Goal: Information Seeking & Learning: Learn about a topic

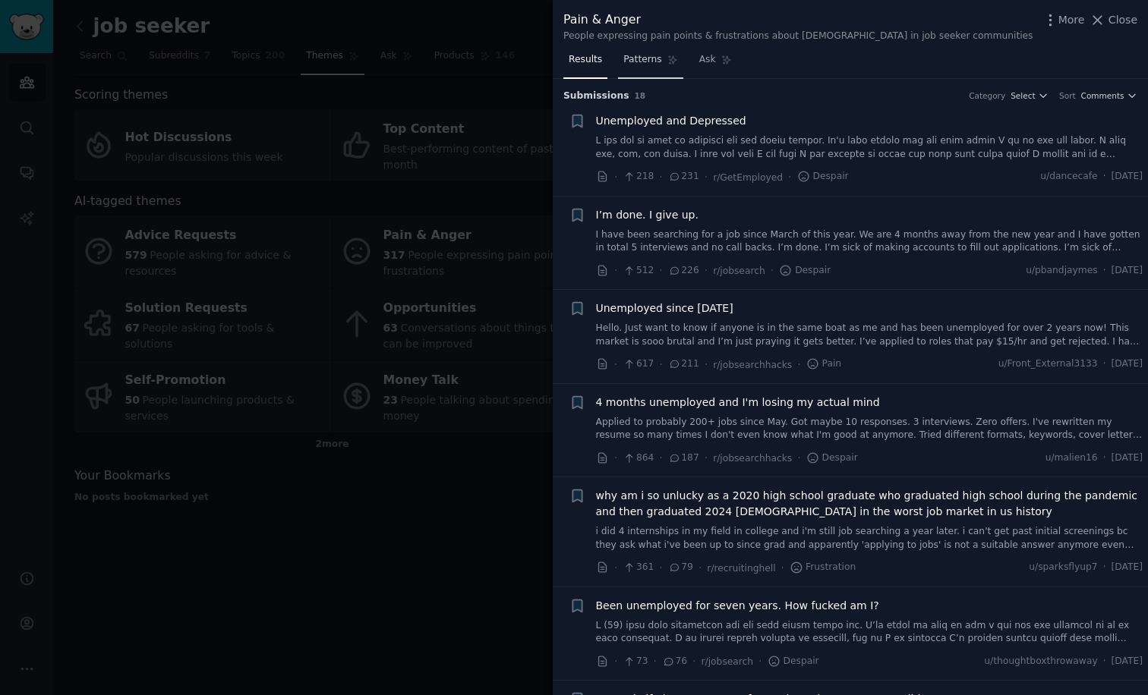
click at [637, 68] on link "Patterns" at bounding box center [650, 63] width 65 height 31
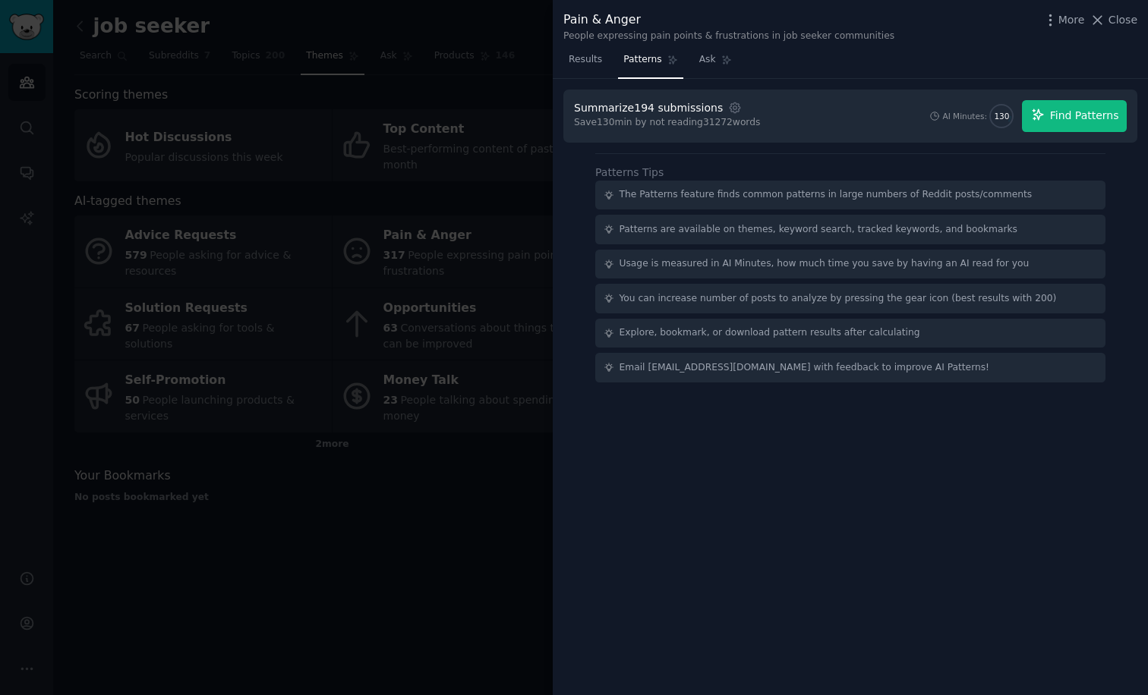
click at [1084, 108] on span "Find Patterns" at bounding box center [1084, 116] width 69 height 16
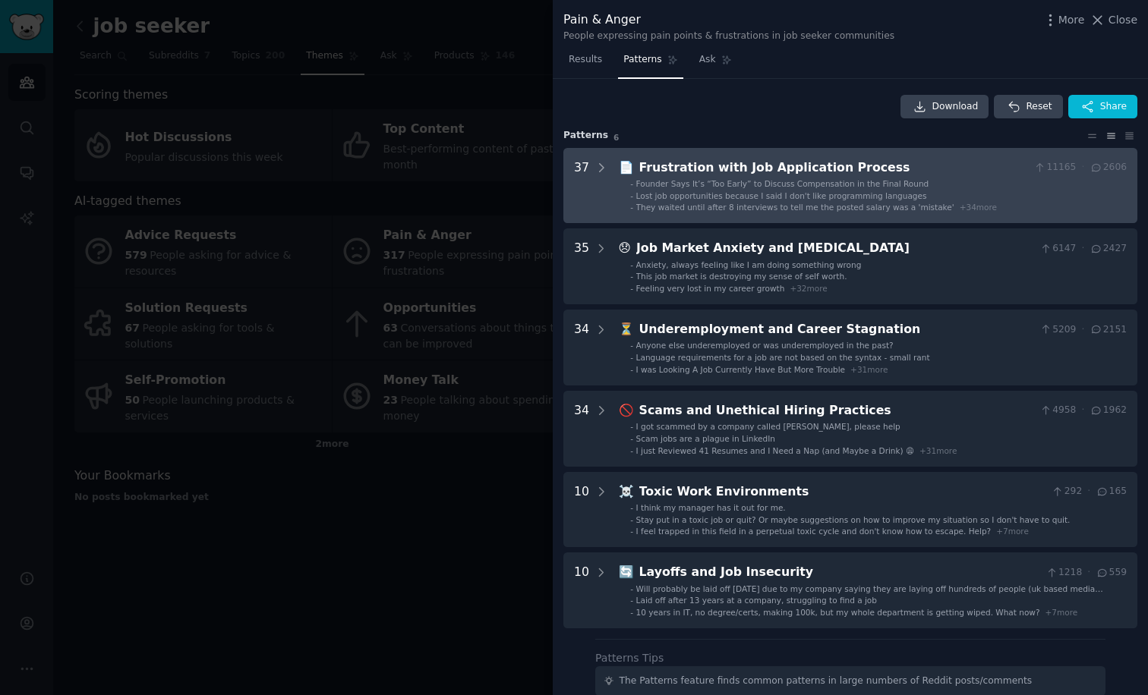
click at [651, 210] on span "They waited until after 8 interviews to tell me the posted salary was a 'mistak…" at bounding box center [795, 207] width 318 height 9
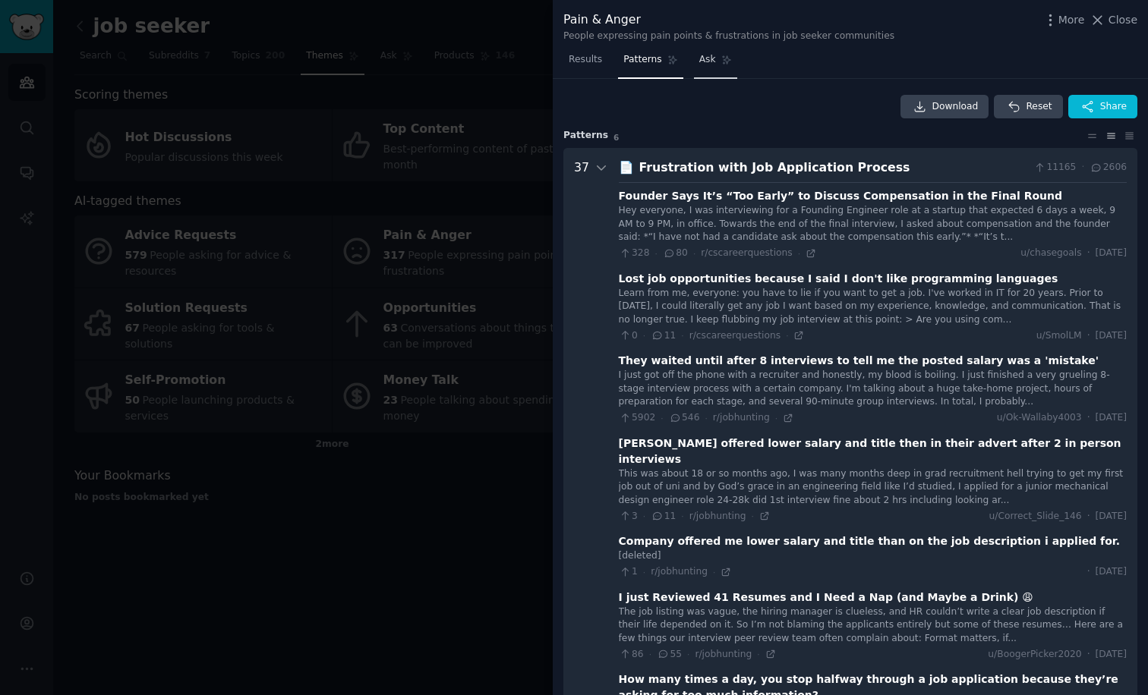
click at [724, 73] on link "Ask" at bounding box center [715, 63] width 43 height 31
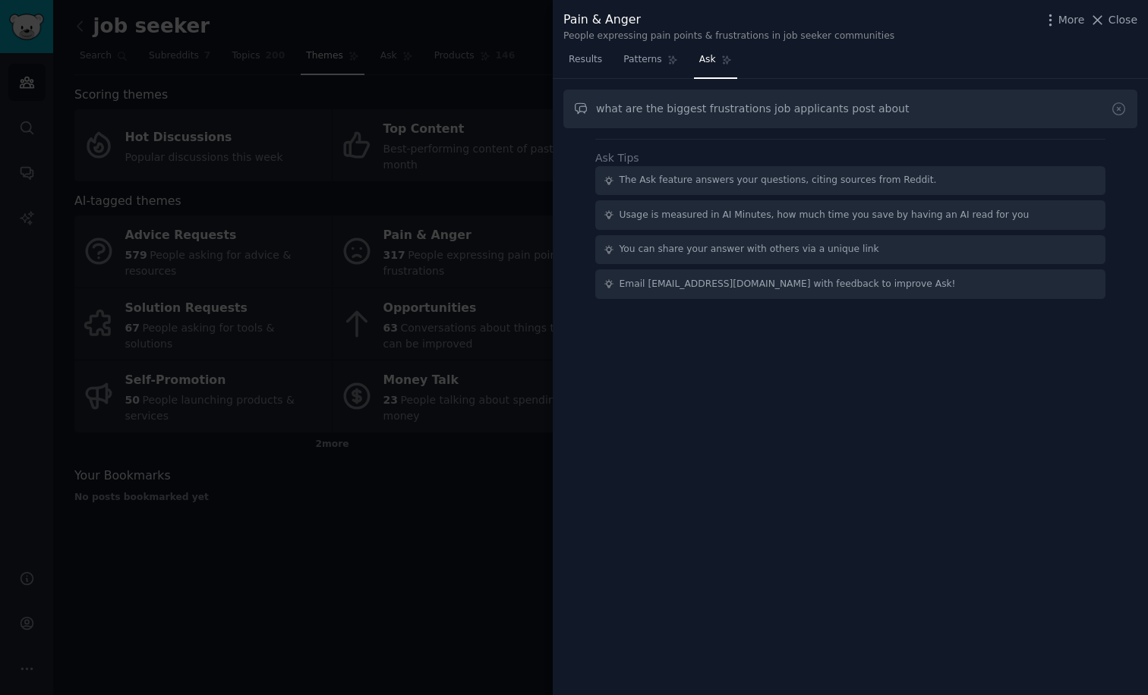
type input "what are the biggest frustrations job applicants post about"
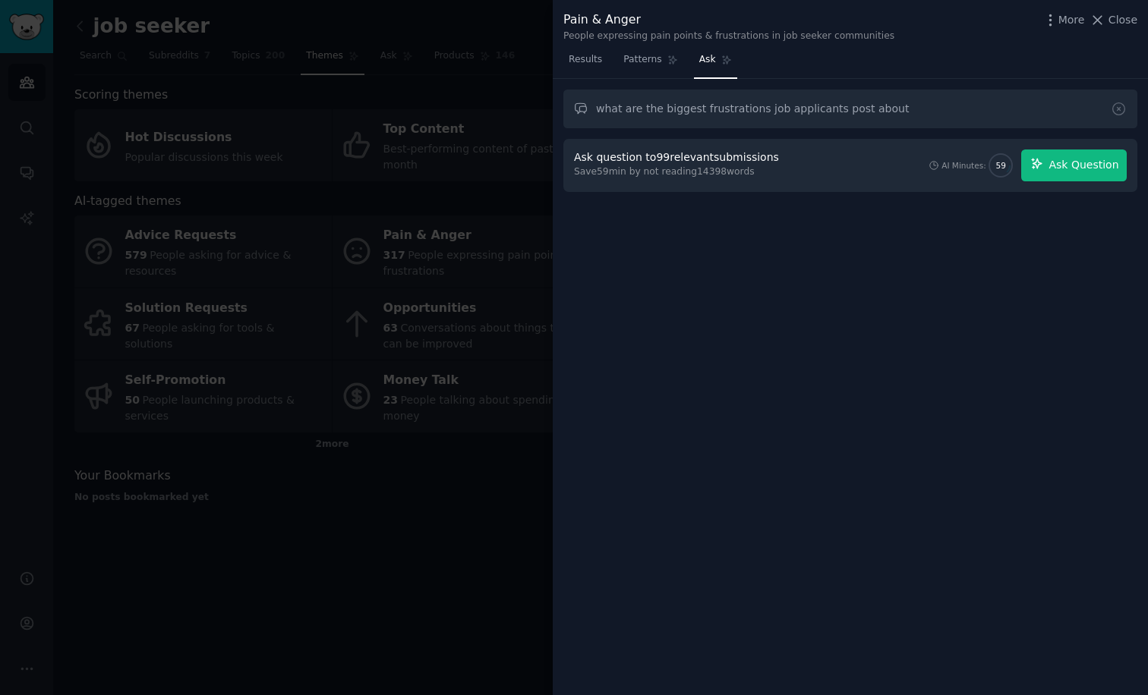
click at [1045, 170] on button "Ask Question" at bounding box center [1074, 166] width 106 height 32
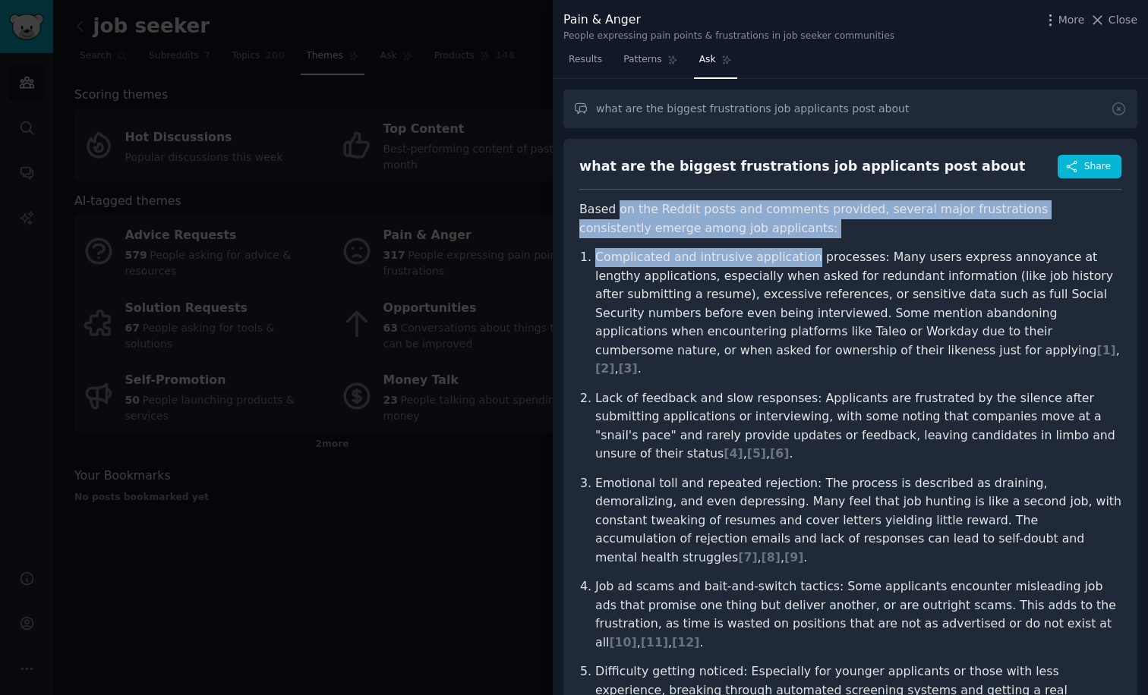
drag, startPoint x: 615, startPoint y: 208, endPoint x: 795, endPoint y: 253, distance: 185.4
click at [796, 253] on article "Based on the Reddit posts and comments provided, several major frustrations con…" at bounding box center [850, 502] width 542 height 604
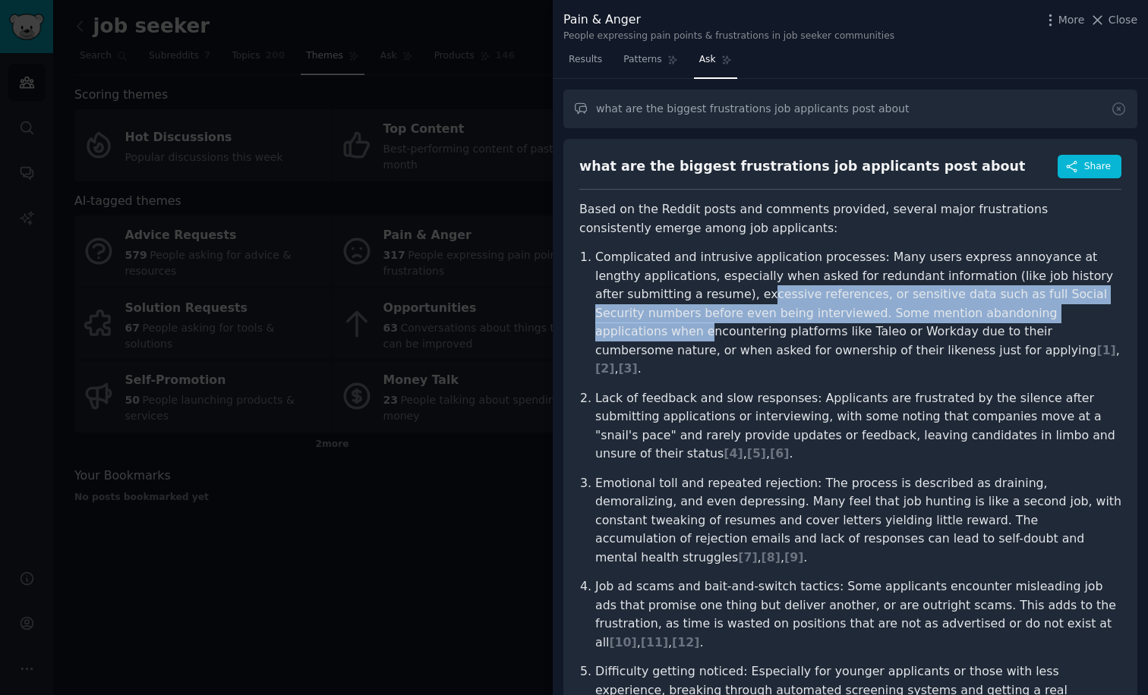
drag, startPoint x: 657, startPoint y: 291, endPoint x: 979, endPoint y: 314, distance: 323.5
click at [979, 314] on p "Complicated and intrusive application processes: Many users express annoyance a…" at bounding box center [858, 313] width 526 height 131
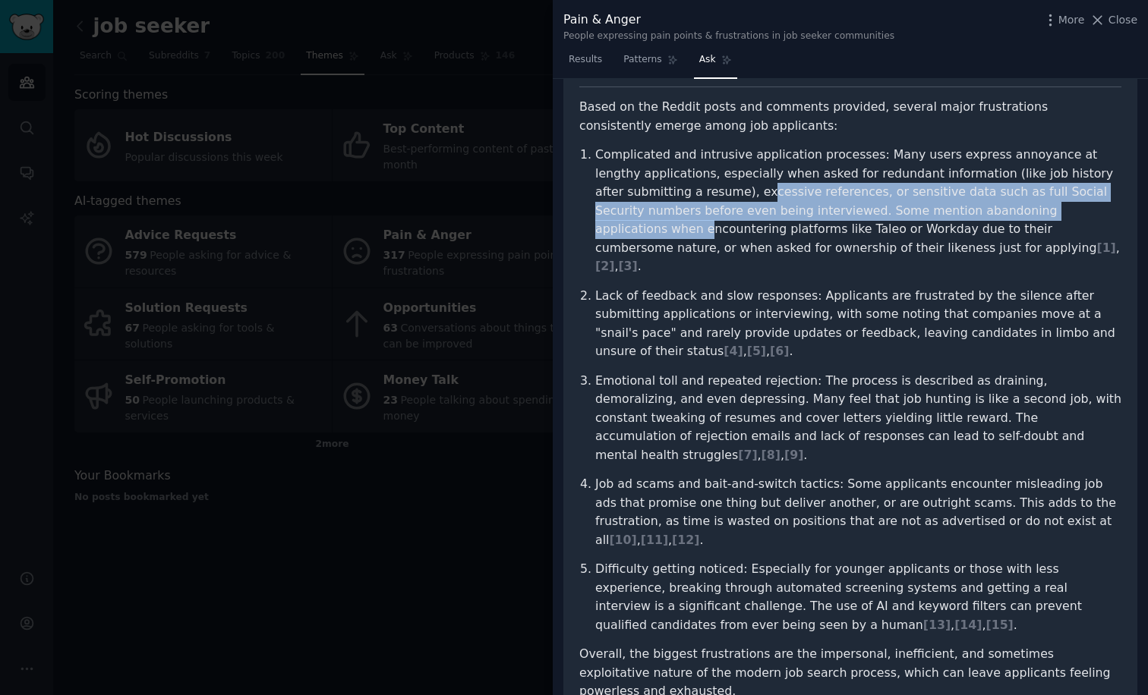
scroll to position [110, 0]
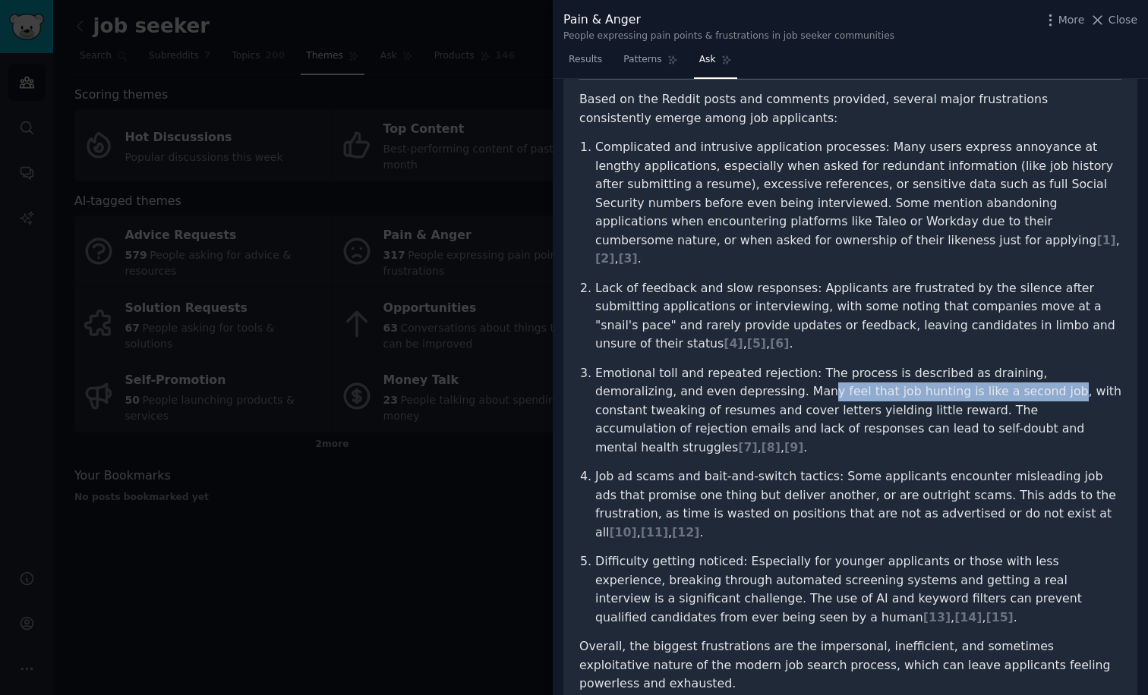
drag, startPoint x: 716, startPoint y: 362, endPoint x: 937, endPoint y: 368, distance: 221.0
click at [937, 367] on p "Emotional toll and repeated rejection: The process is described as draining, de…" at bounding box center [858, 410] width 526 height 93
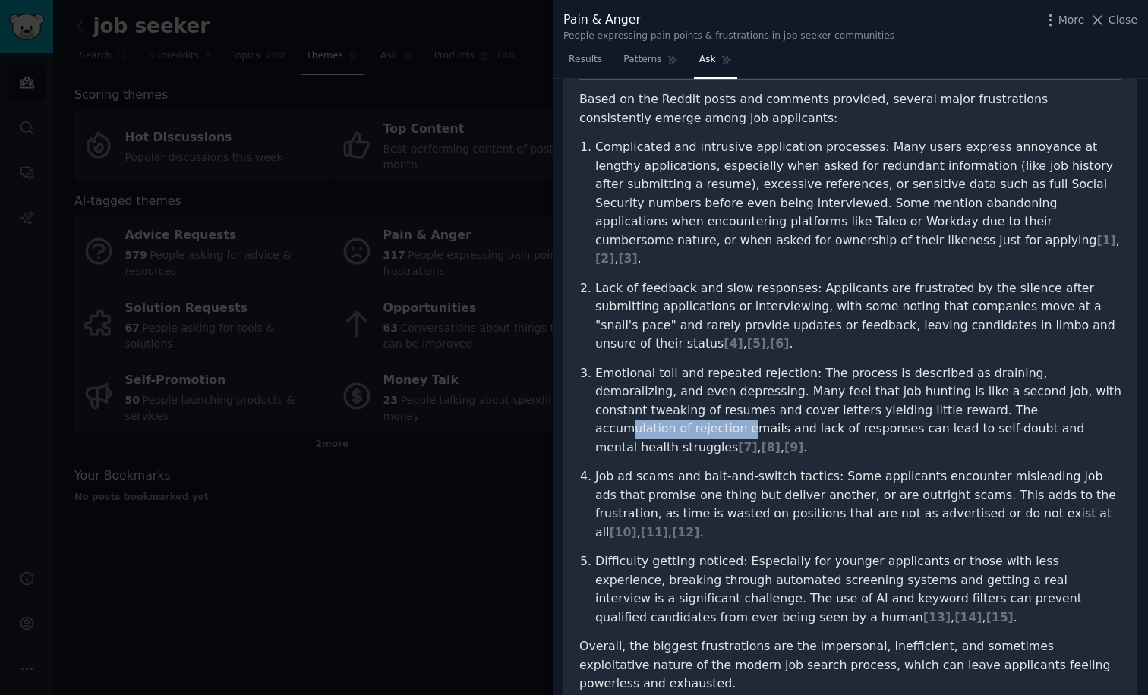
drag, startPoint x: 916, startPoint y: 385, endPoint x: 1025, endPoint y: 386, distance: 109.3
click at [1025, 386] on p "Emotional toll and repeated rejection: The process is described as draining, de…" at bounding box center [858, 410] width 526 height 93
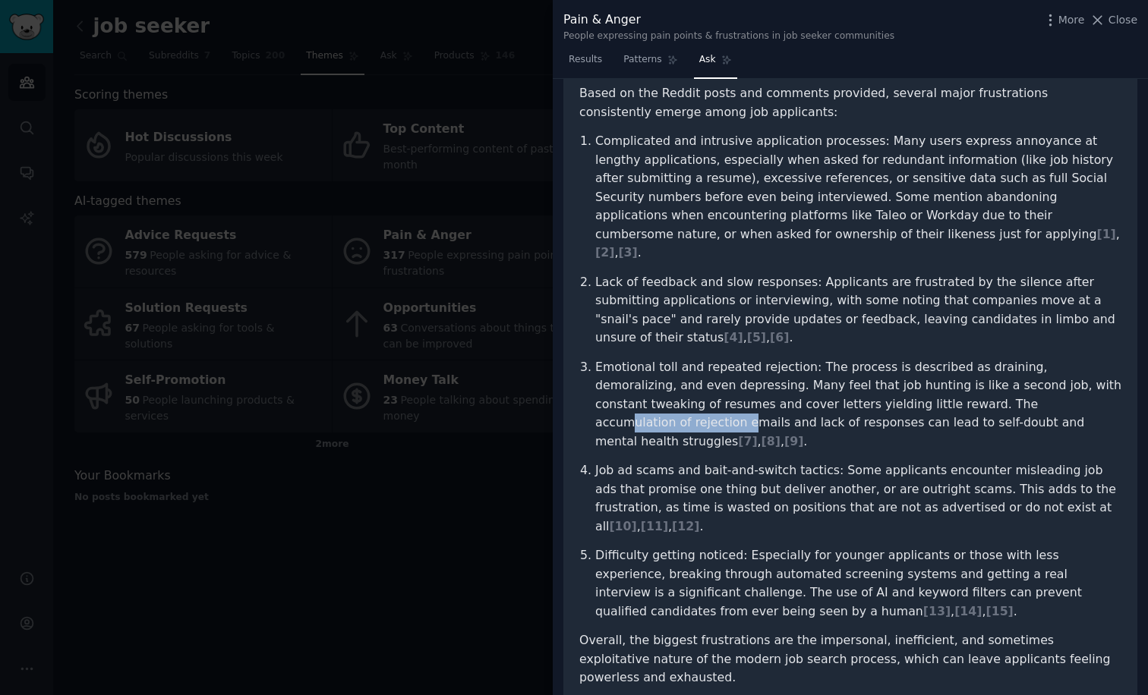
scroll to position [119, 0]
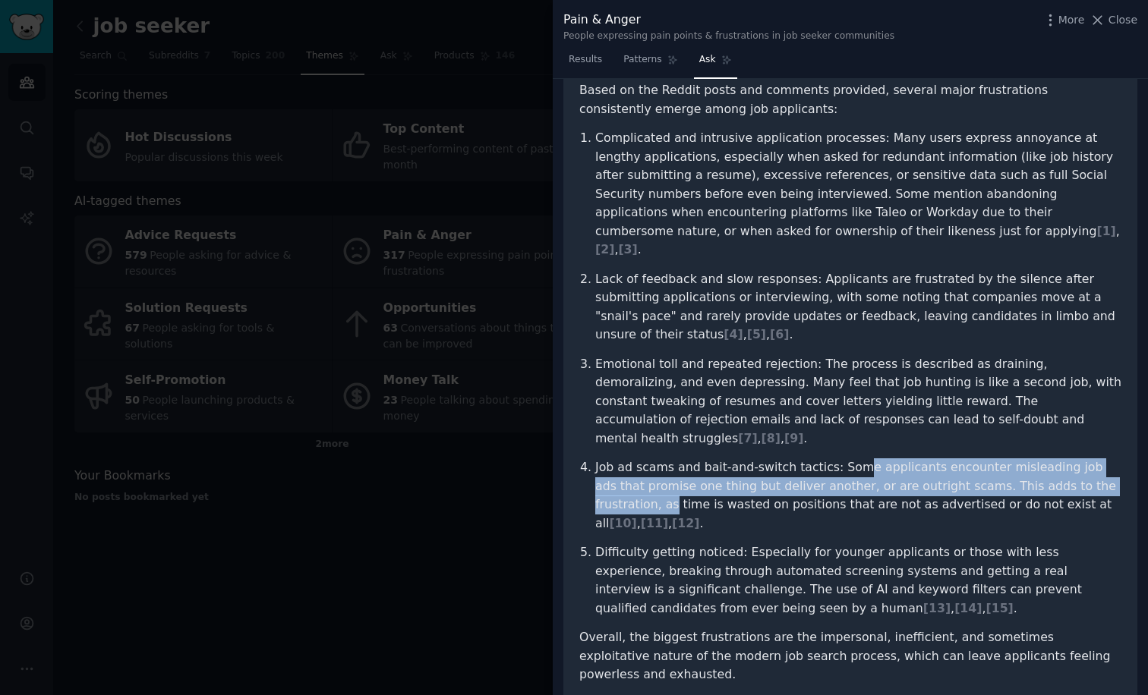
drag, startPoint x: 849, startPoint y: 421, endPoint x: 1112, endPoint y: 436, distance: 263.8
click at [1112, 459] on p "Job ad scams and bait-and-switch tactics: Some applicants encounter misleading …" at bounding box center [858, 496] width 526 height 74
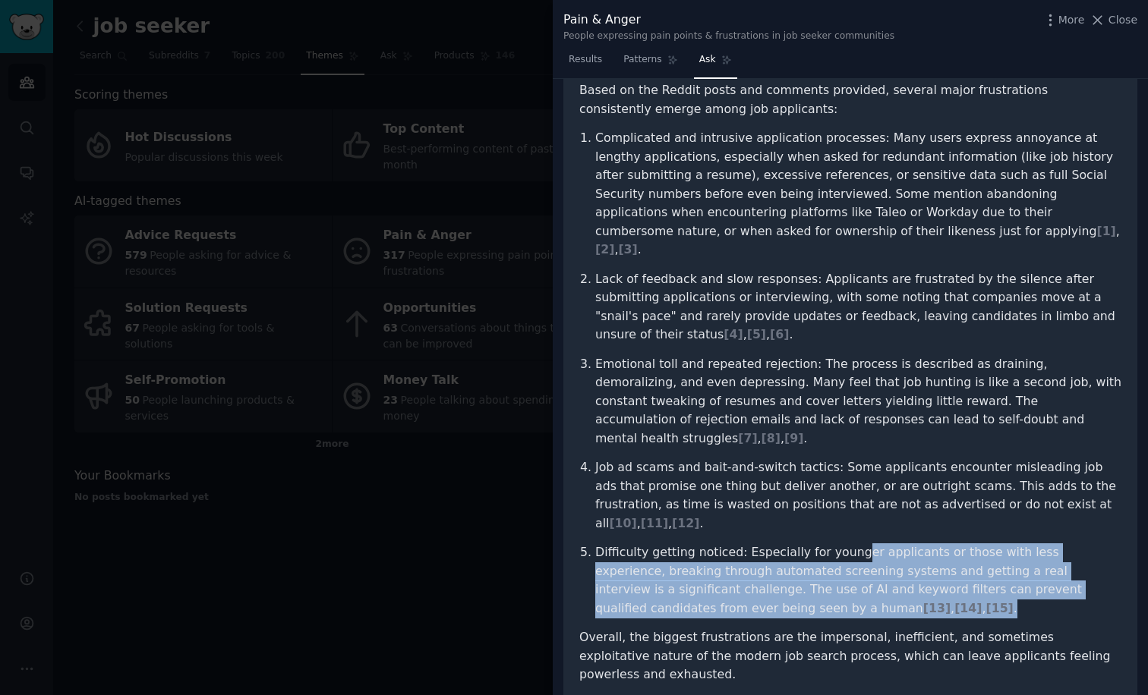
drag, startPoint x: 847, startPoint y: 481, endPoint x: 1083, endPoint y: 547, distance: 245.2
click at [1083, 547] on p "Difficulty getting noticed: Especially for younger applicants or those with les…" at bounding box center [858, 581] width 526 height 74
click at [872, 544] on p "Difficulty getting noticed: Especially for younger applicants or those with les…" at bounding box center [858, 581] width 526 height 74
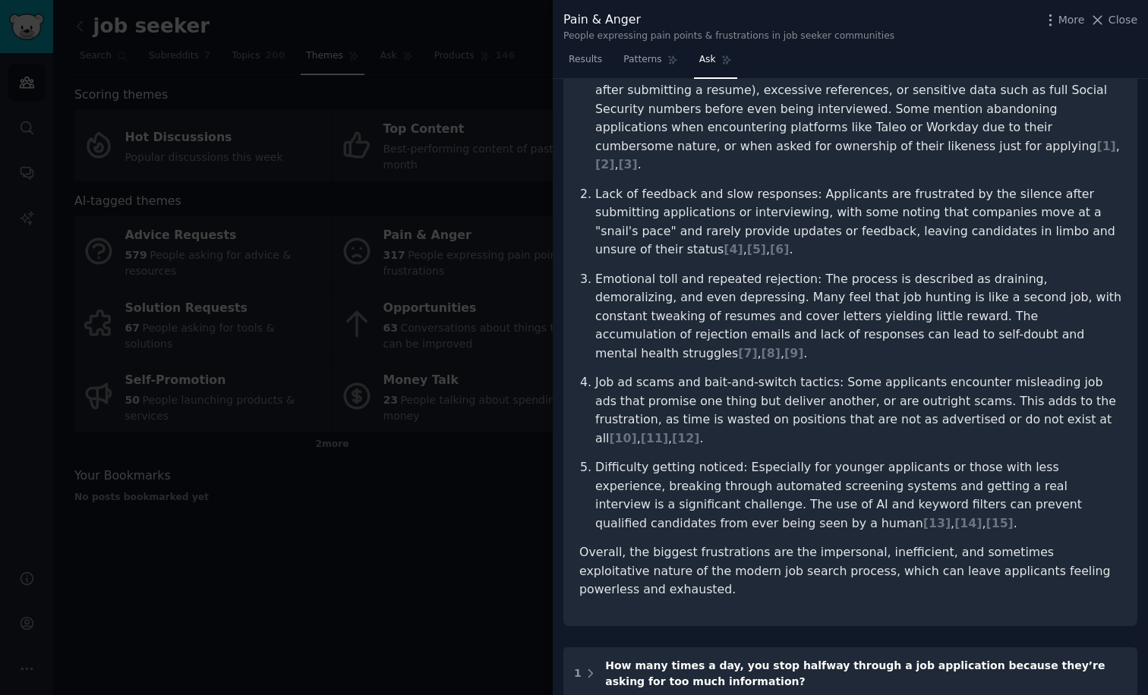
scroll to position [223, 0]
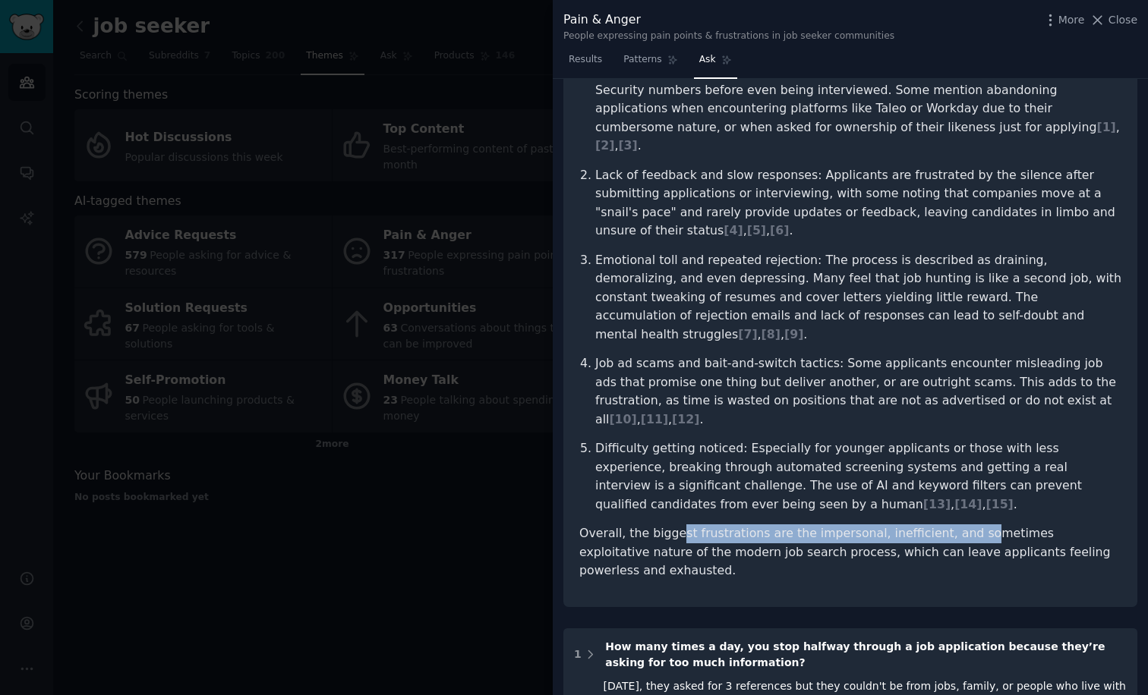
drag, startPoint x: 676, startPoint y: 471, endPoint x: 964, endPoint y: 473, distance: 288.5
click at [964, 525] on p "Overall, the biggest frustrations are the impersonal, inefficient, and sometime…" at bounding box center [850, 553] width 542 height 56
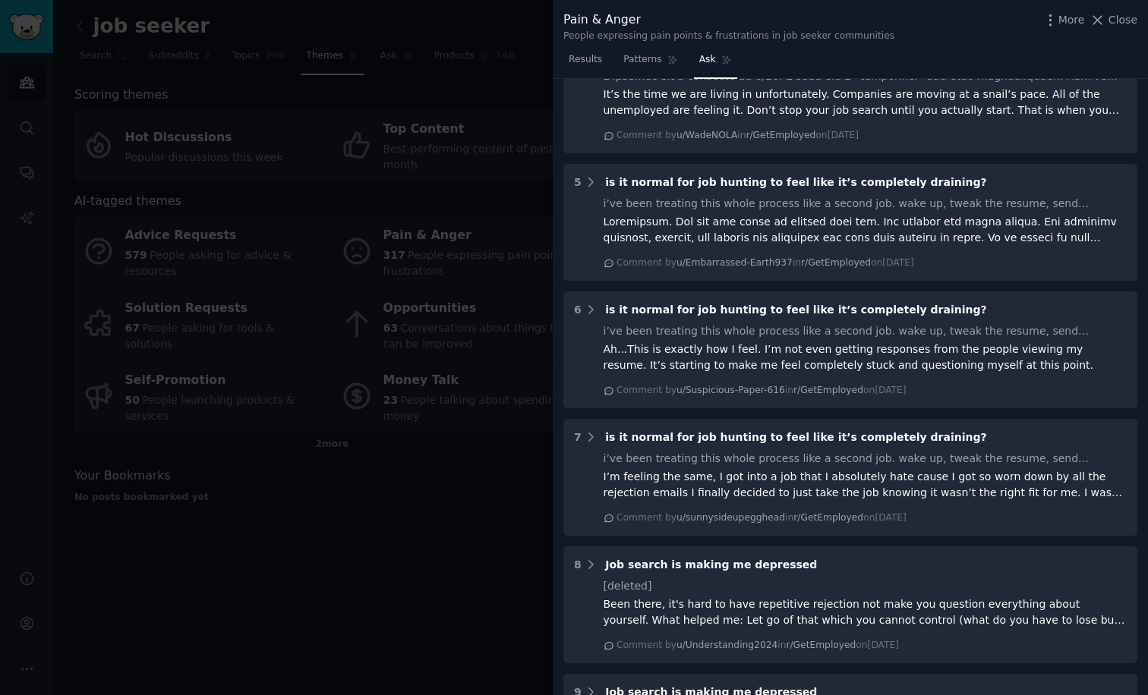
scroll to position [1216, 0]
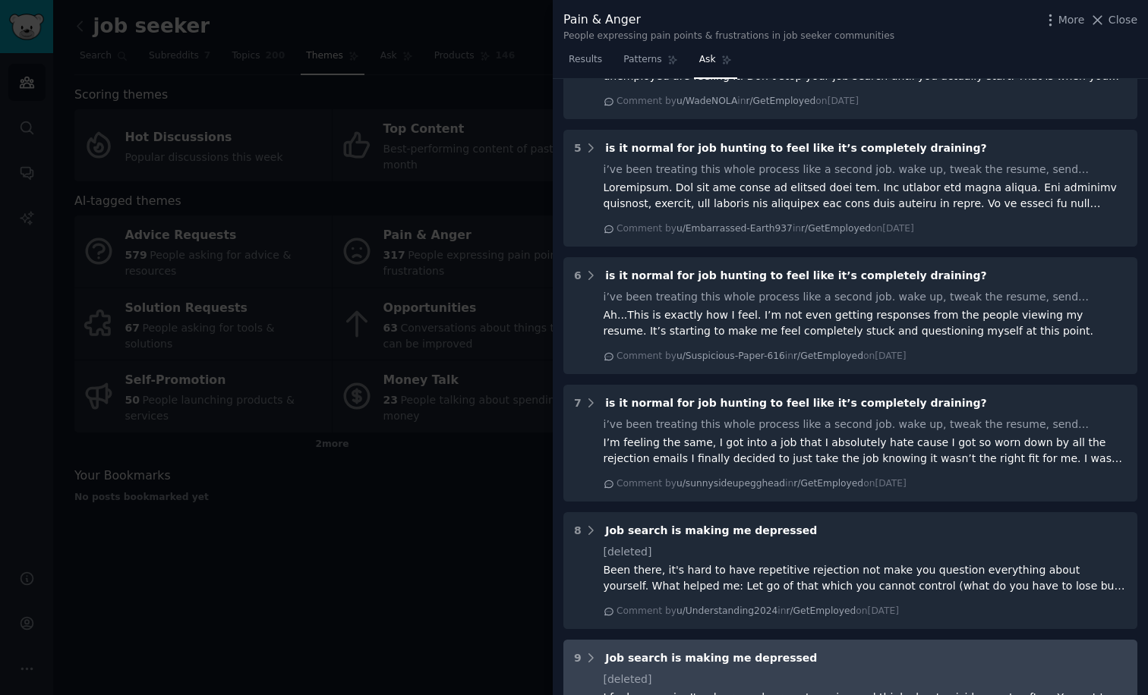
click at [759, 690] on div "I feel your pain. I'm depressed, prone to crying and think about suicide way to…" at bounding box center [866, 706] width 524 height 32
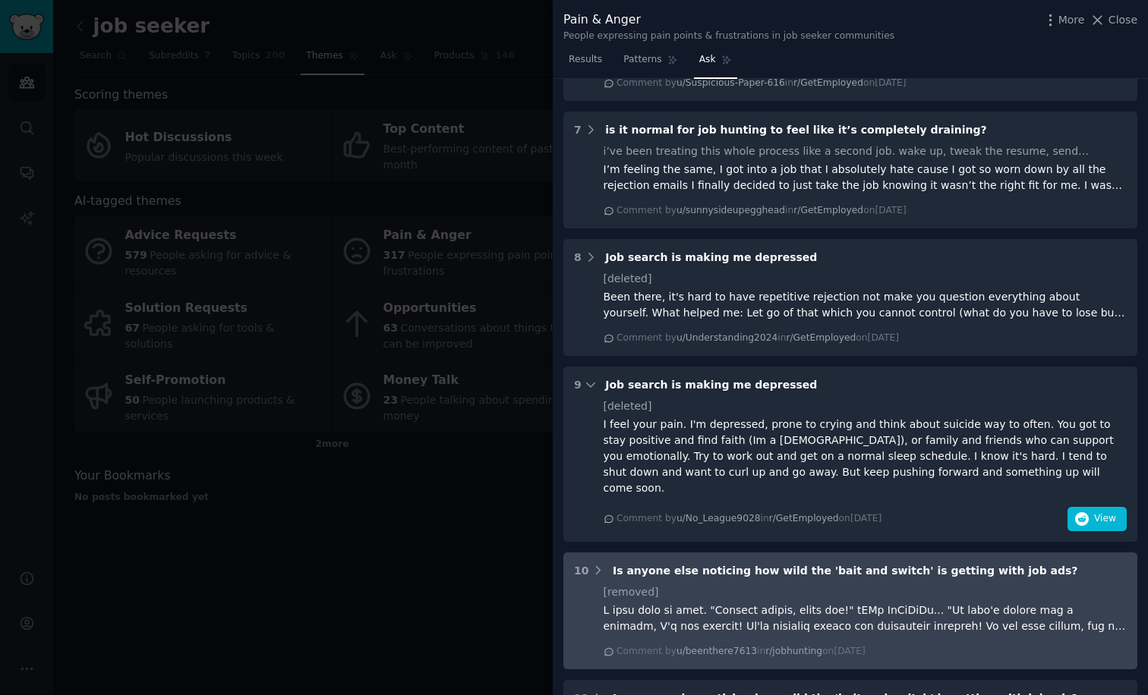
scroll to position [1493, 0]
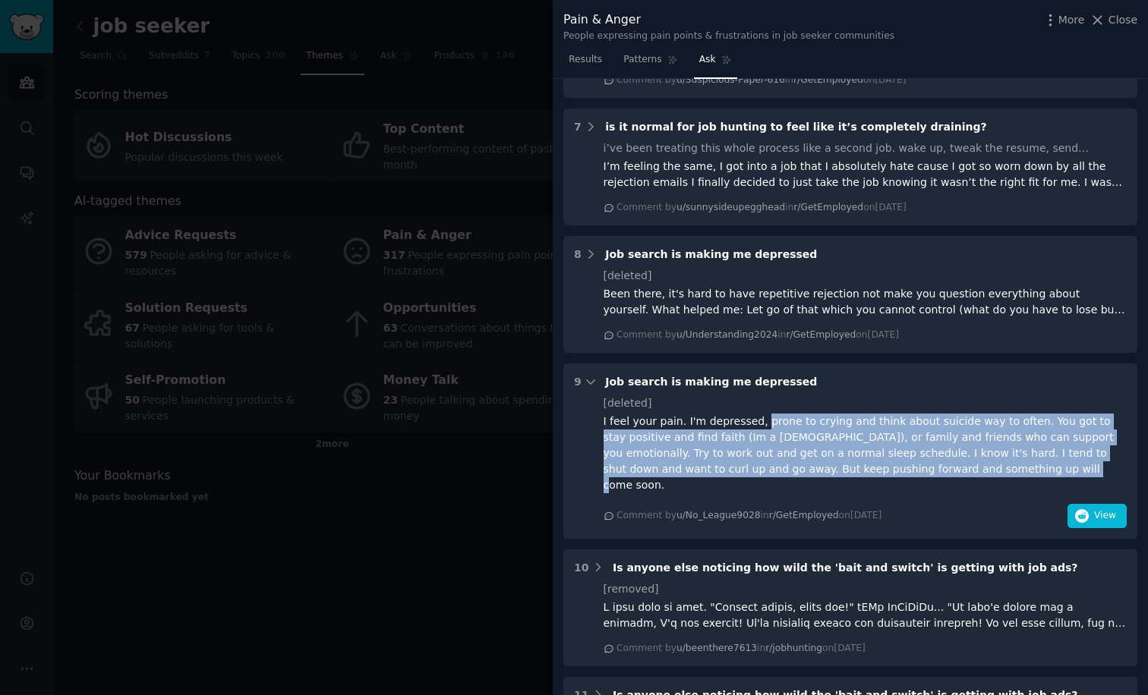
drag, startPoint x: 758, startPoint y: 334, endPoint x: 1005, endPoint y: 382, distance: 251.3
click at [1005, 414] on div "I feel your pain. I'm depressed, prone to crying and think about suicide way to…" at bounding box center [866, 454] width 524 height 80
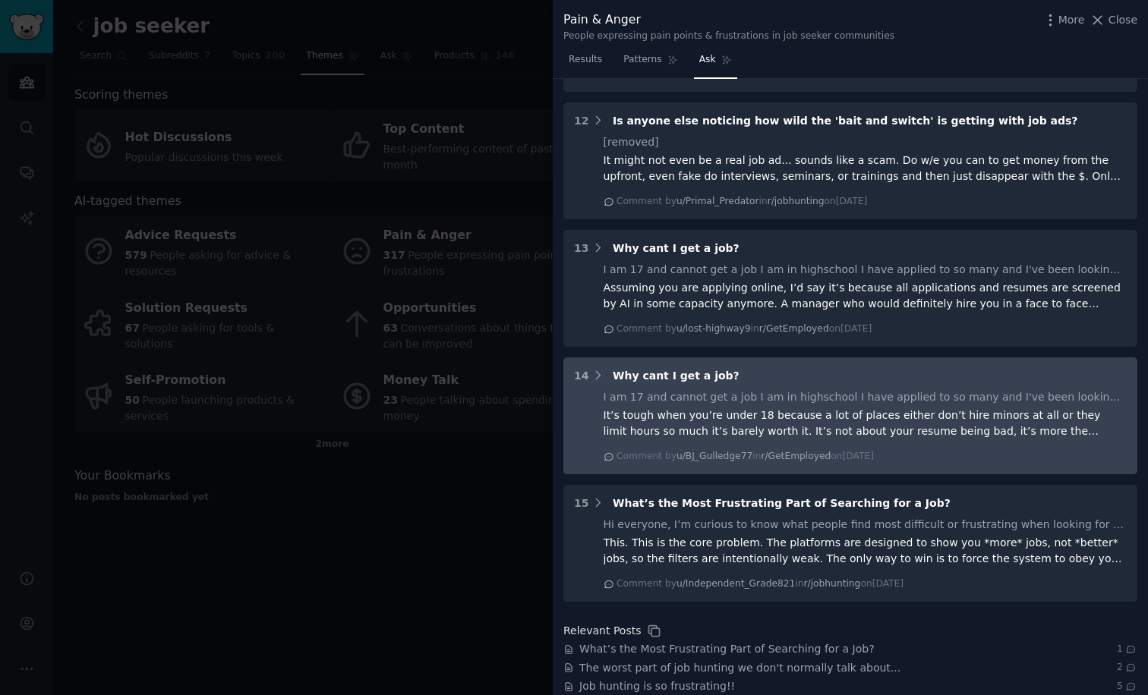
scroll to position [2203, 0]
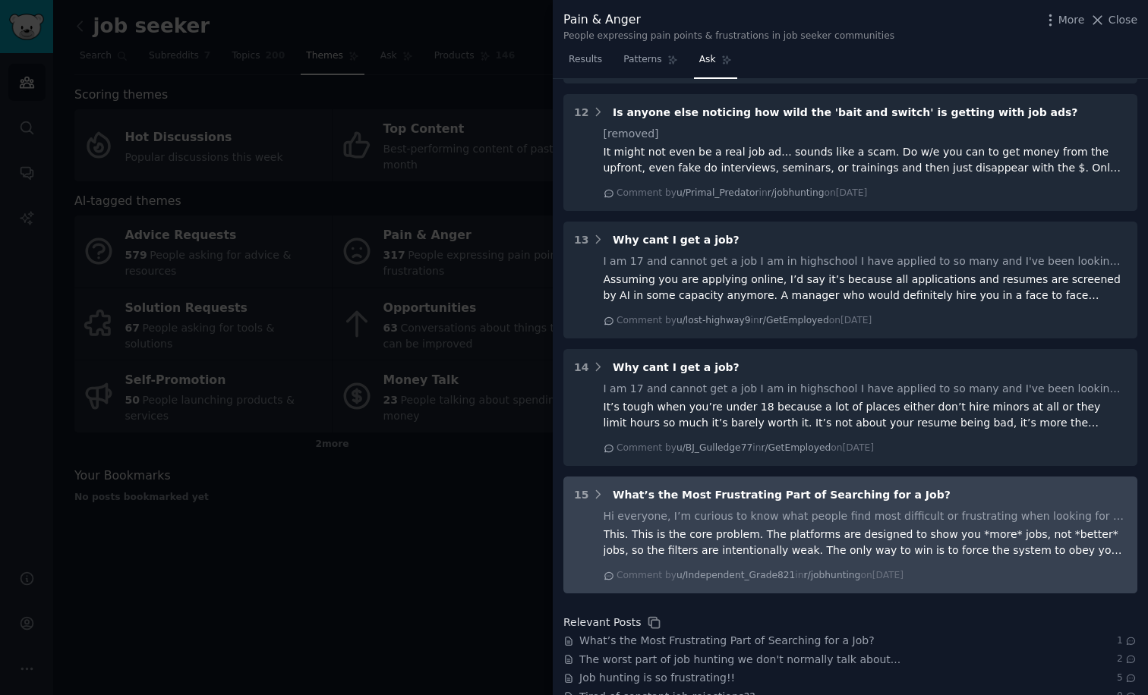
click at [670, 509] on div "Hi everyone, I’m curious to know what people find most difficult or frustrating…" at bounding box center [866, 546] width 524 height 74
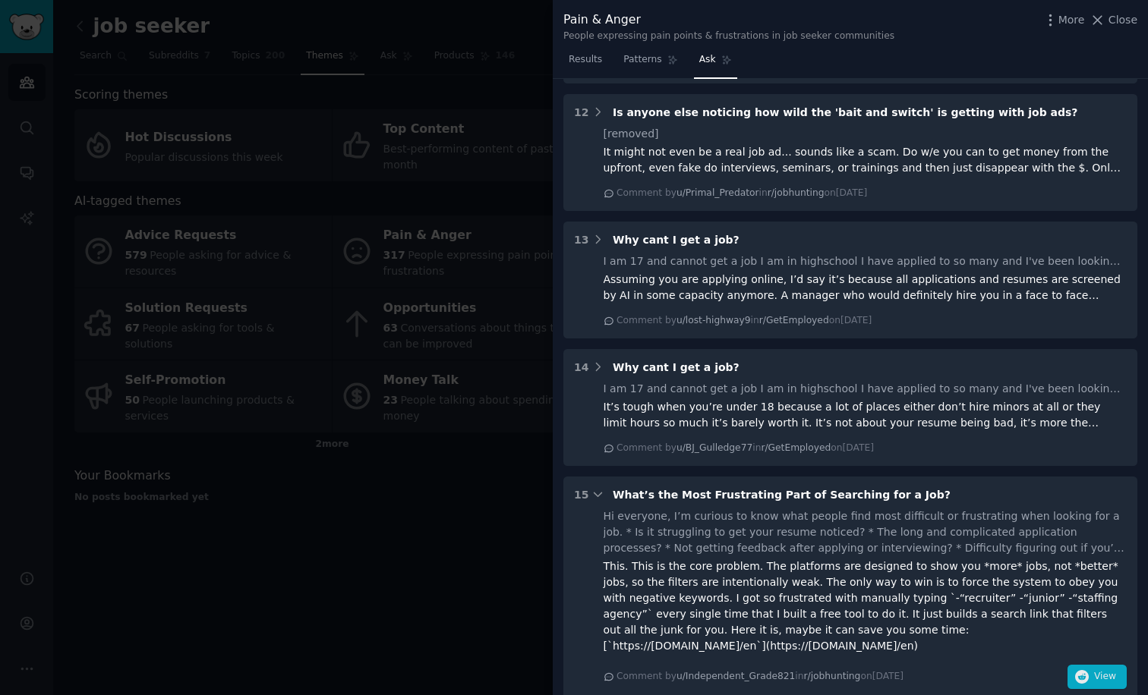
click at [1094, 670] on span "View" at bounding box center [1105, 677] width 22 height 14
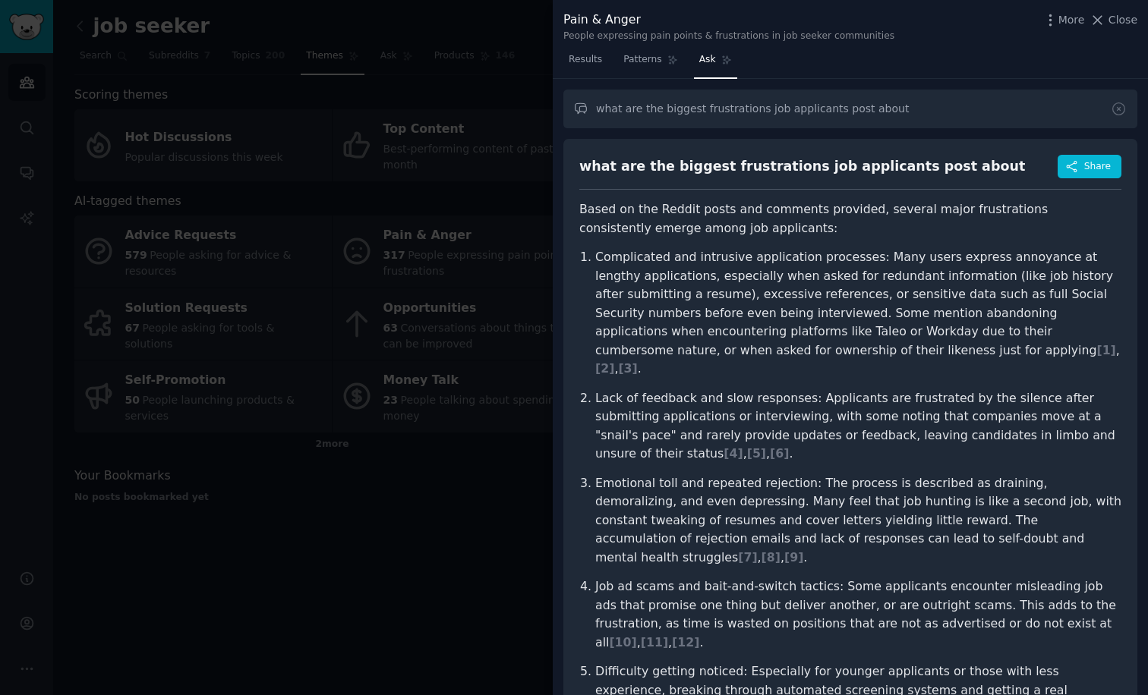
scroll to position [2, 0]
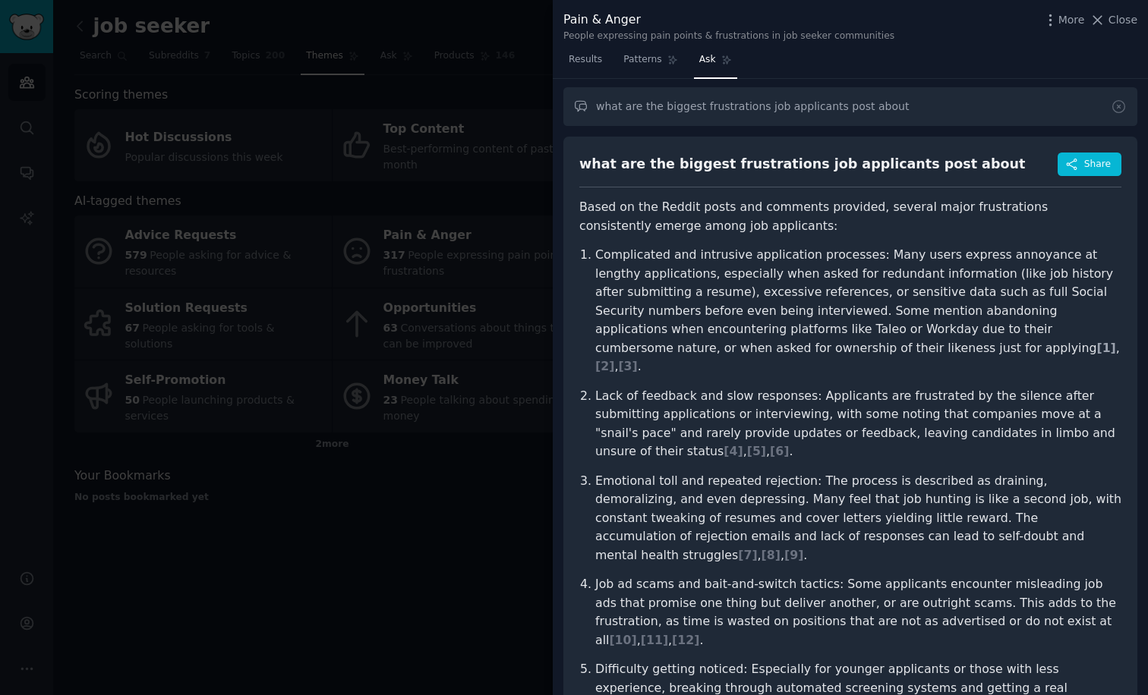
click at [1096, 343] on span "[ 1 ]" at bounding box center [1105, 348] width 19 height 14
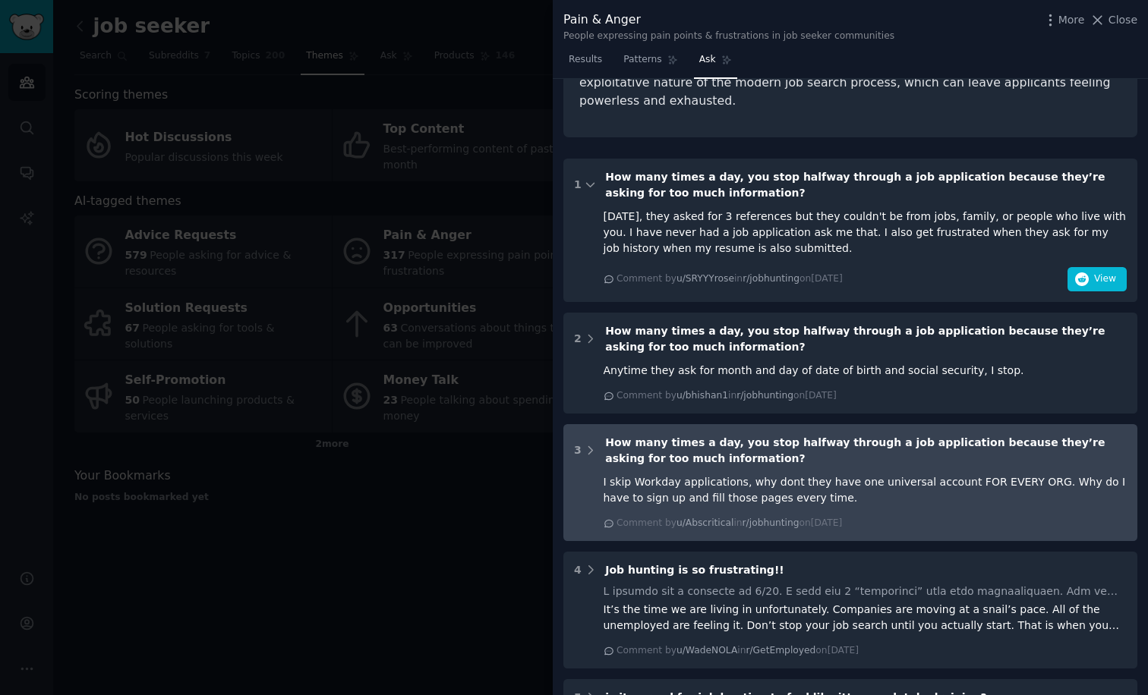
scroll to position [705, 0]
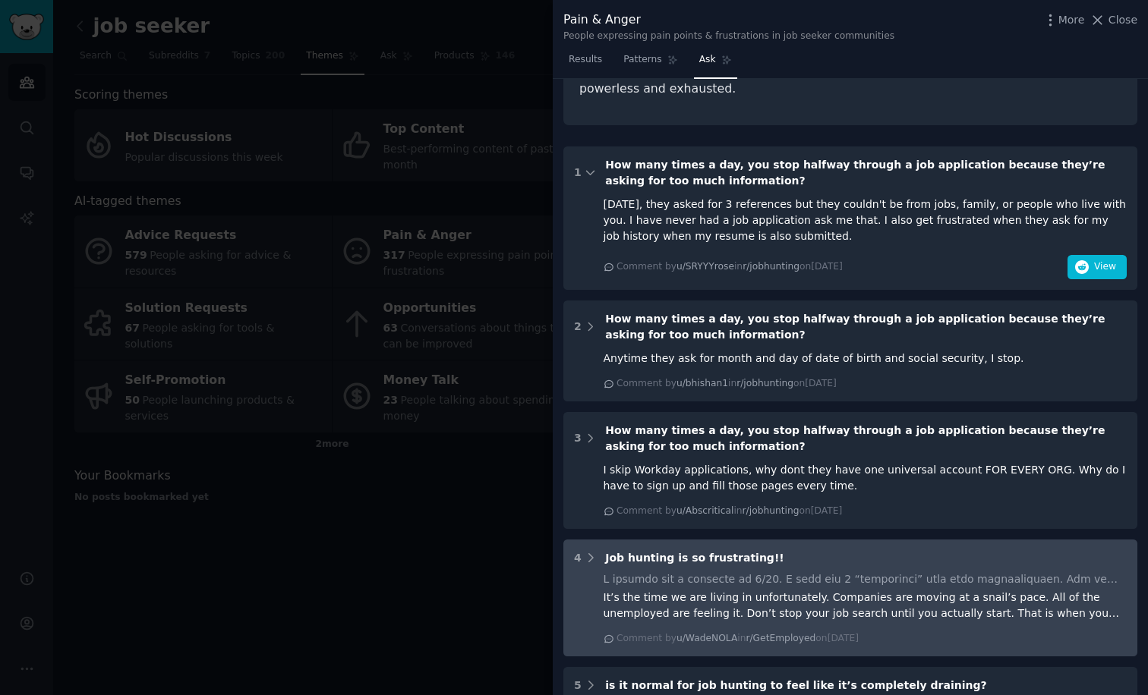
click at [872, 590] on div "It’s the time we are living in unfortunately. Companies are moving at a snail’s…" at bounding box center [866, 606] width 524 height 32
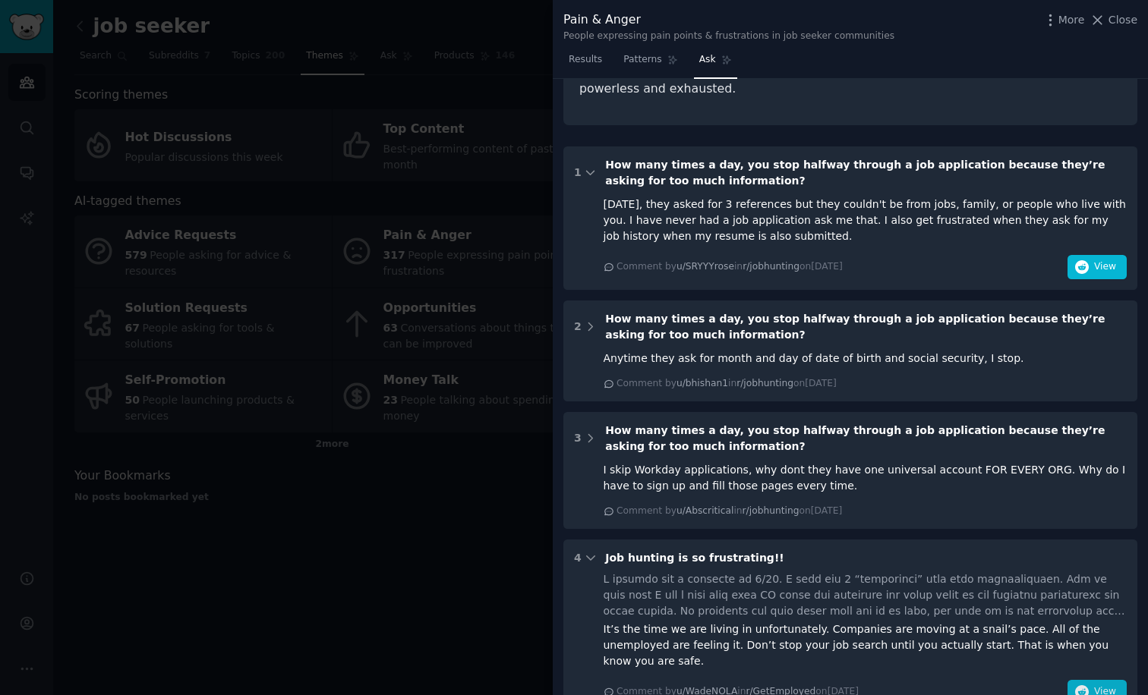
click at [1097, 686] on span "View" at bounding box center [1105, 693] width 22 height 14
click at [147, 567] on div at bounding box center [574, 347] width 1148 height 695
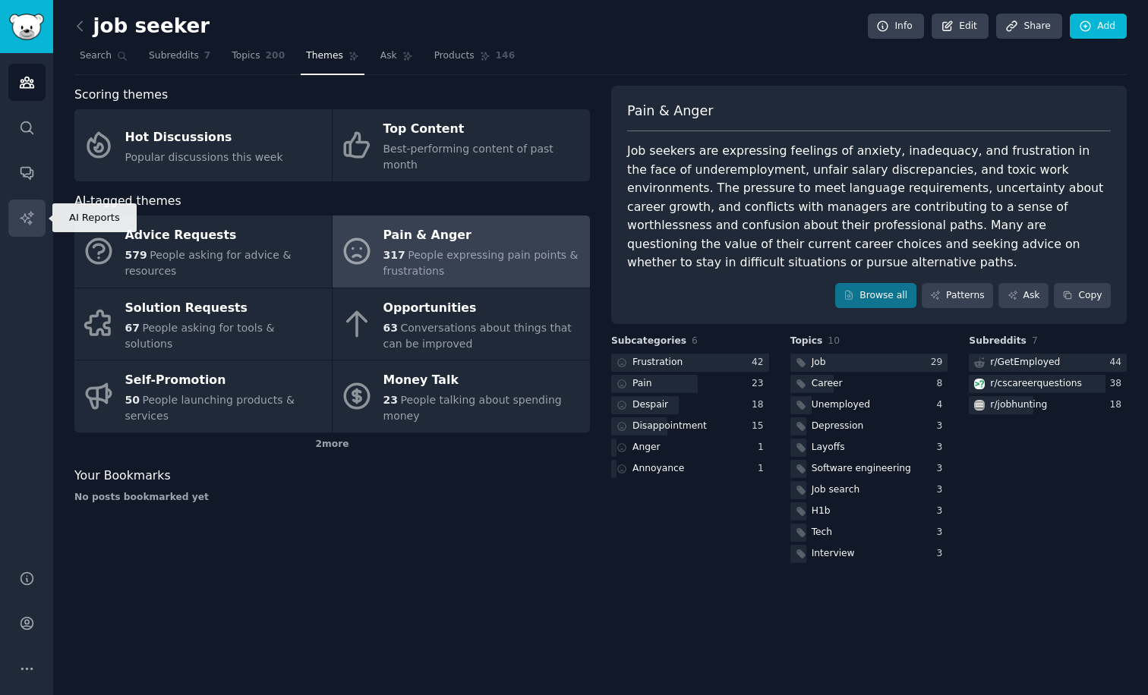
click at [27, 227] on link "AI Reports" at bounding box center [26, 218] width 37 height 37
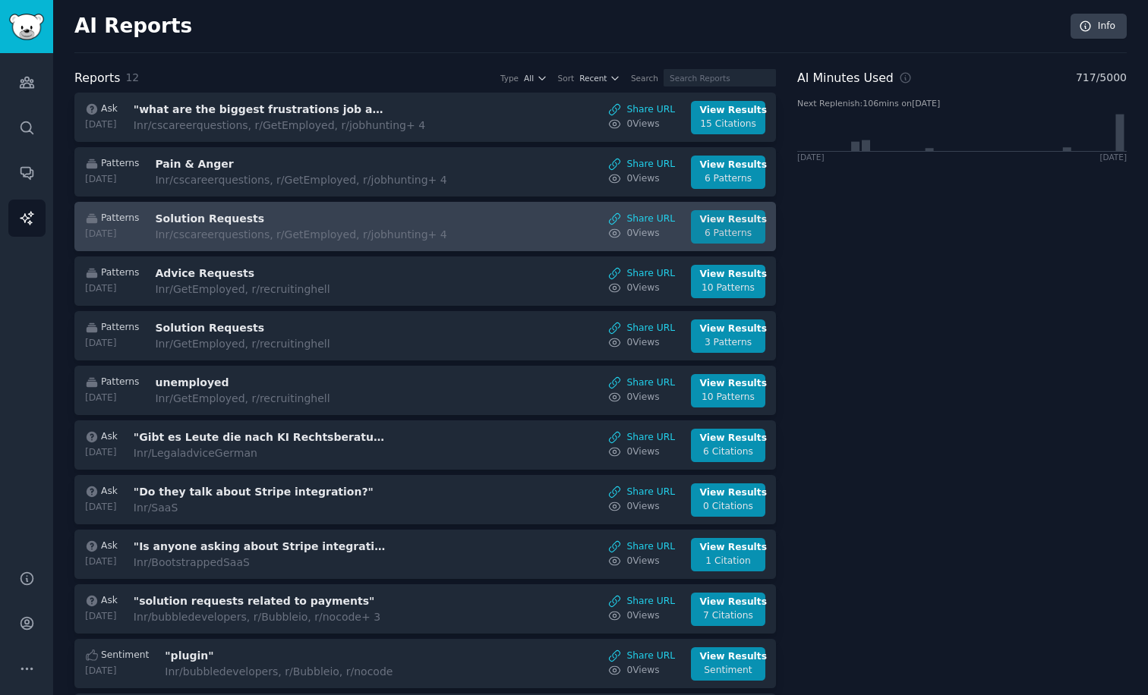
click at [720, 228] on div "6 Patterns" at bounding box center [728, 234] width 57 height 14
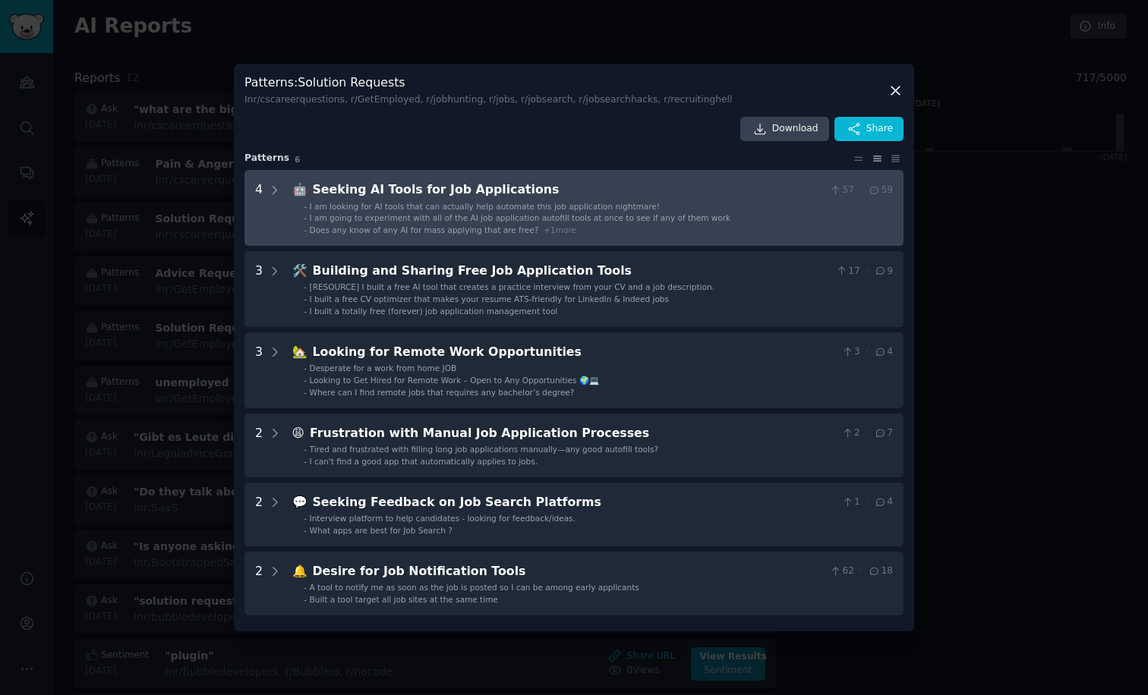
click at [450, 212] on div "I am looking for AI tools that can actually help automate this job application …" at bounding box center [485, 206] width 350 height 11
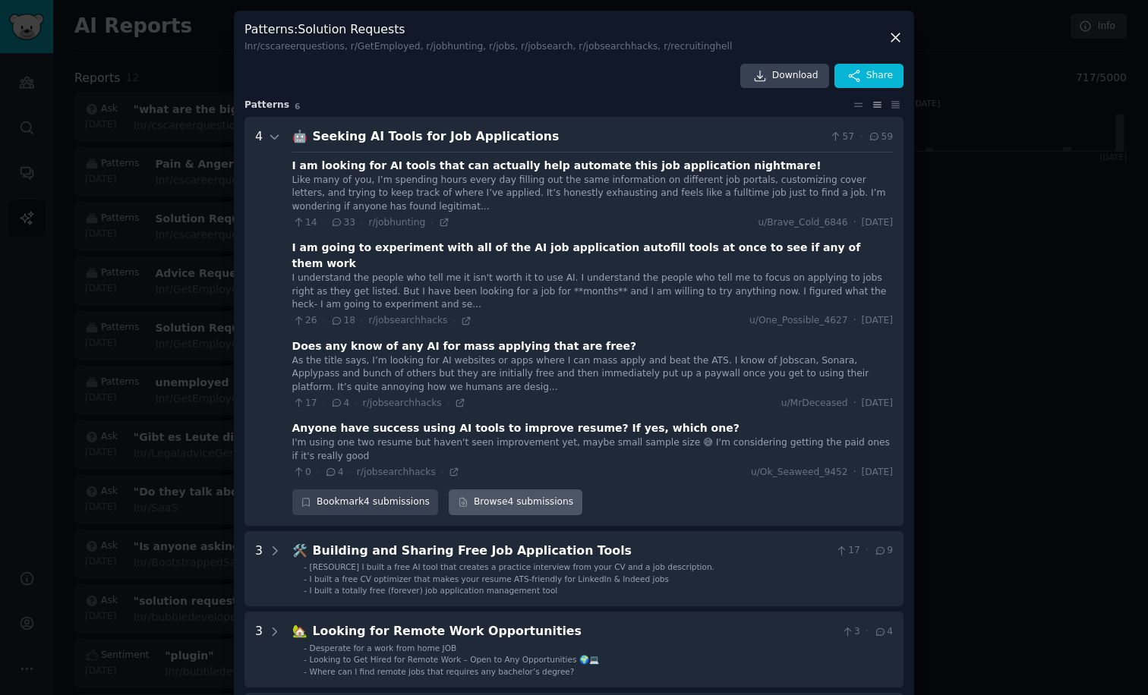
click at [487, 490] on link "Browse 4 submissions" at bounding box center [515, 503] width 133 height 26
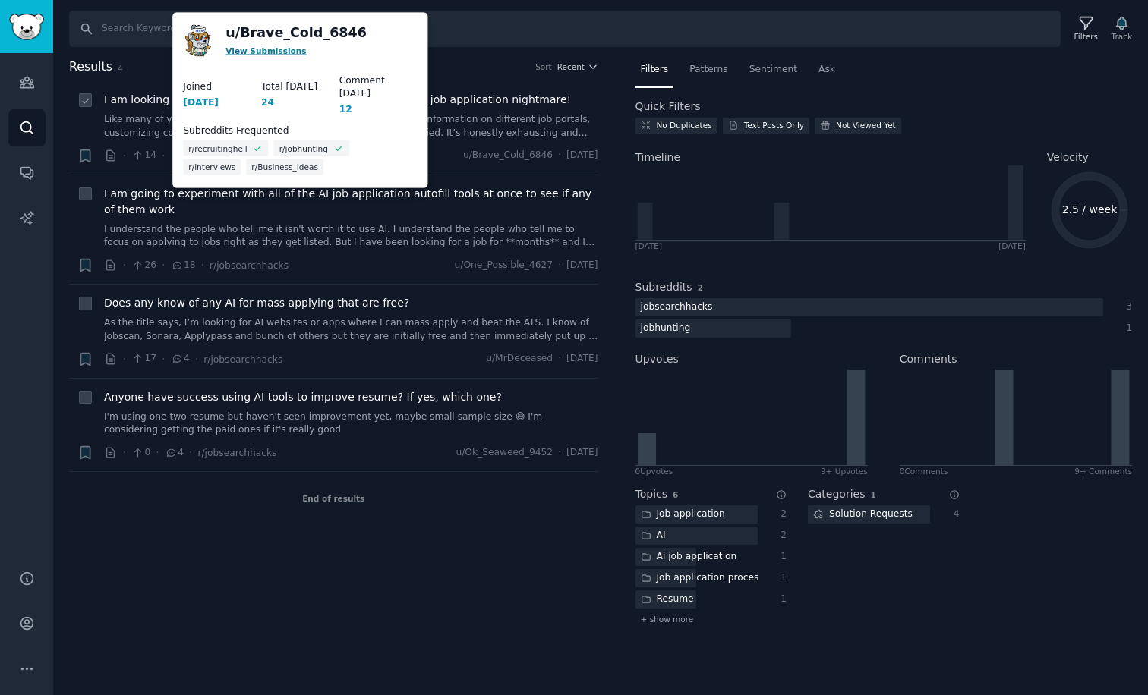
click at [252, 50] on link "View Submissions" at bounding box center [265, 50] width 80 height 9
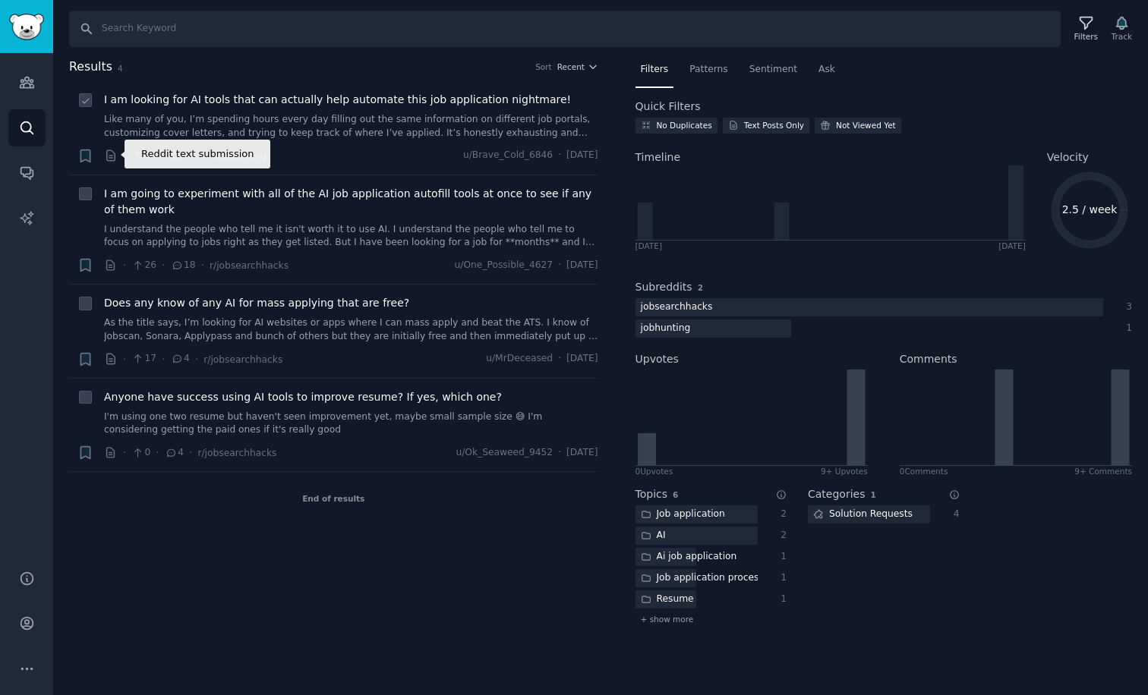
click at [112, 156] on icon at bounding box center [111, 156] width 14 height 14
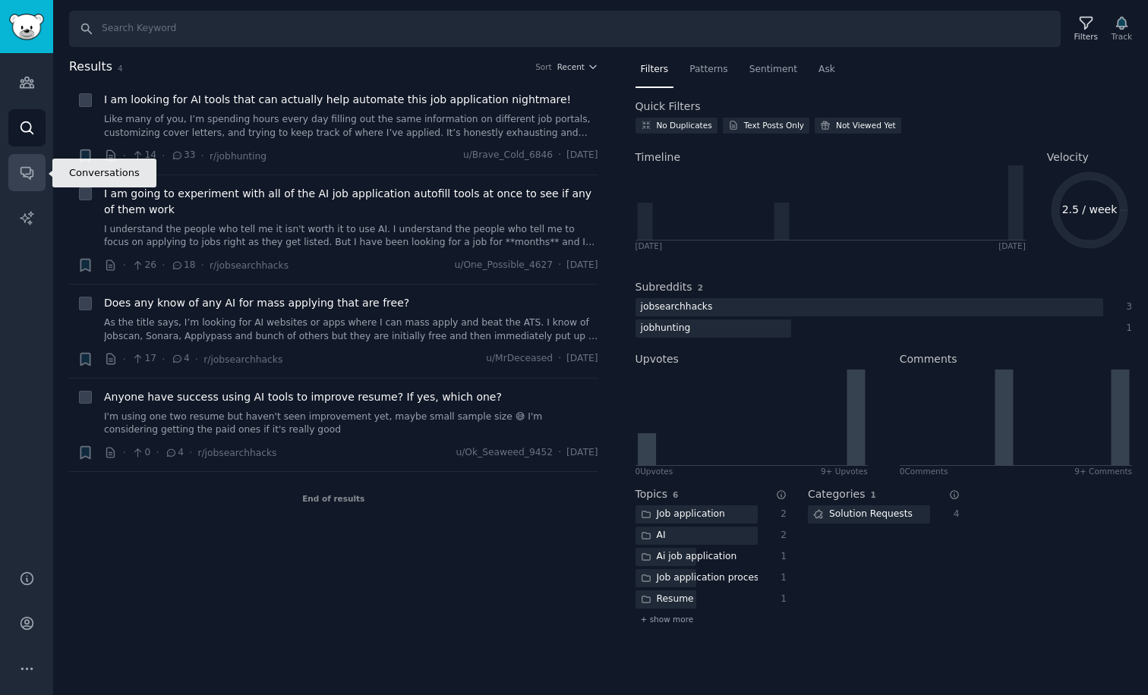
click at [24, 175] on icon "Sidebar" at bounding box center [26, 174] width 12 height 12
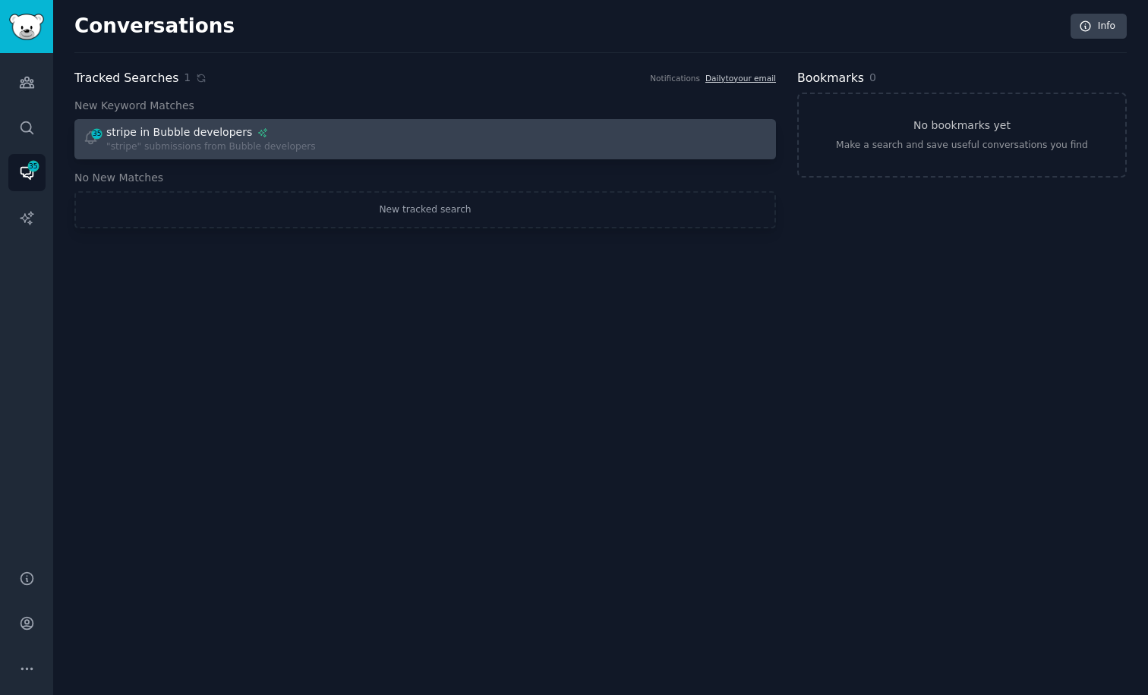
click at [175, 140] on div ""stripe" submissions from Bubble developers" at bounding box center [211, 147] width 210 height 14
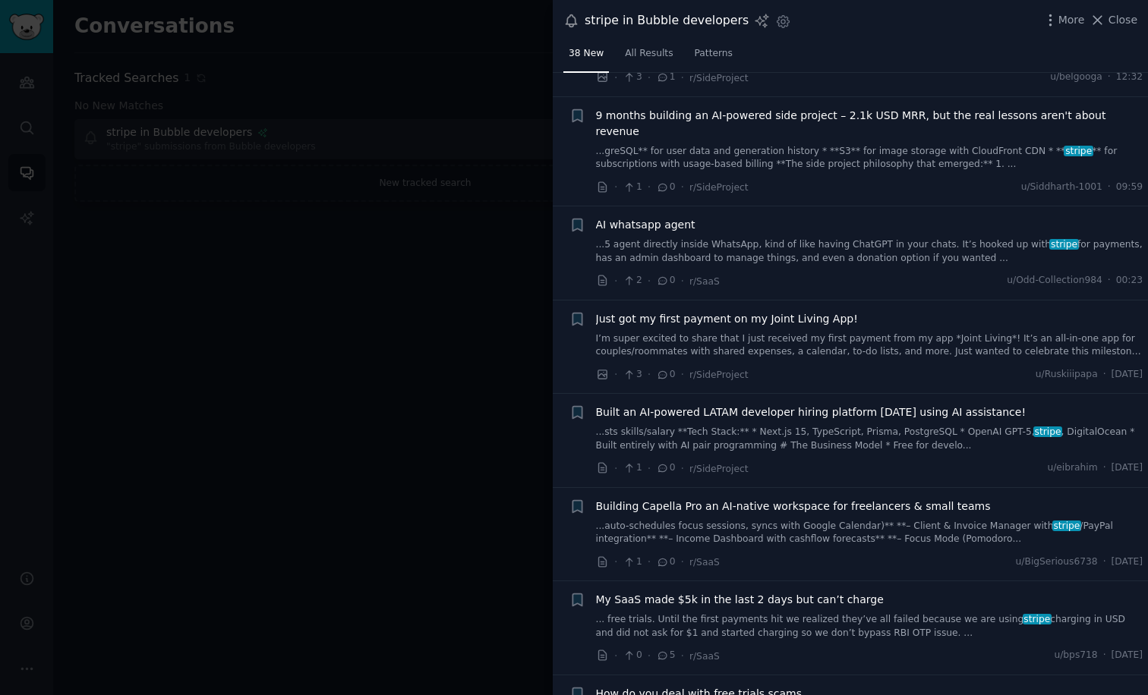
scroll to position [195, 0]
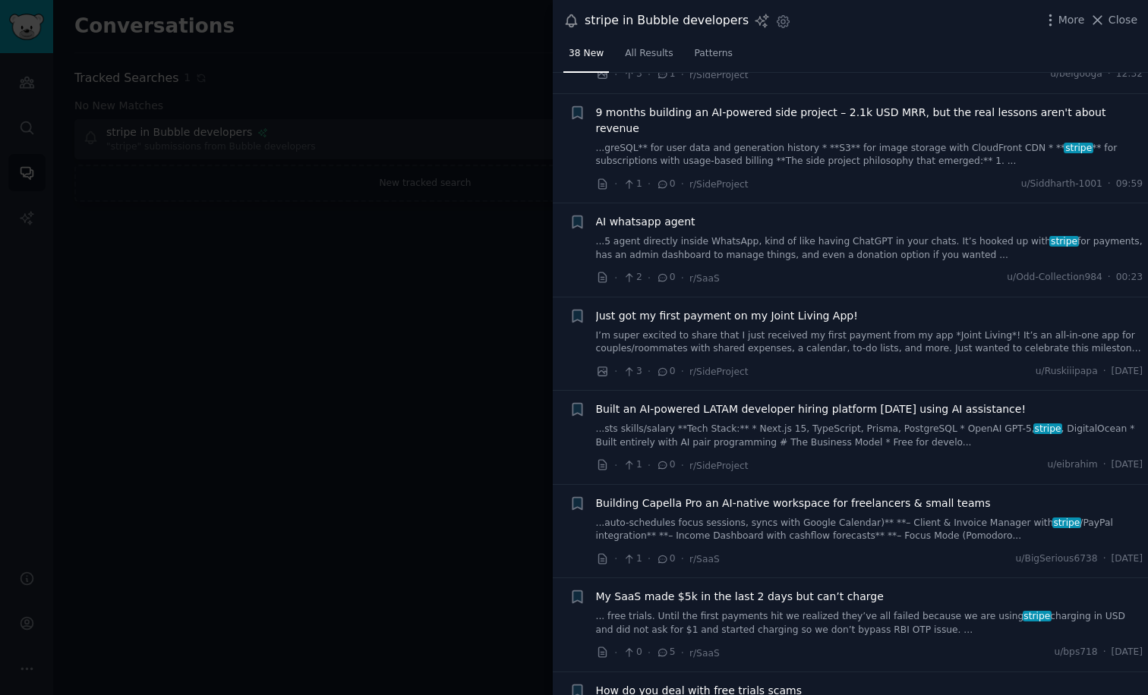
click at [327, 308] on div at bounding box center [574, 347] width 1148 height 695
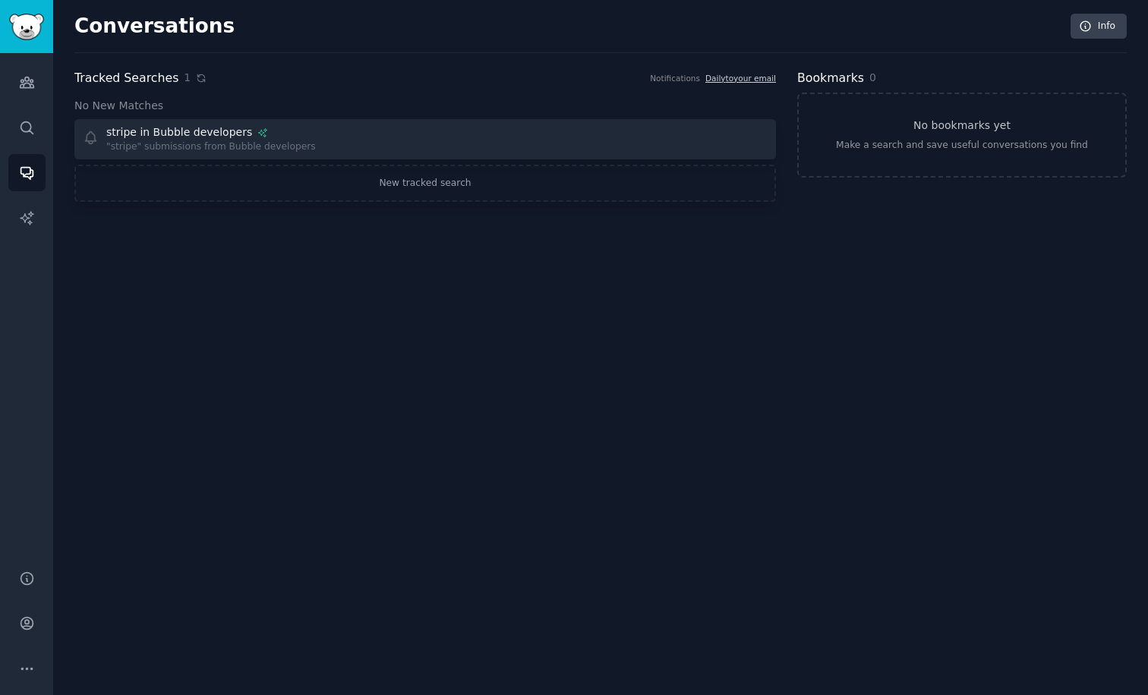
click at [196, 79] on icon at bounding box center [201, 78] width 11 height 11
click at [982, 163] on link "No bookmarks yet Make a search and save useful conversations you find" at bounding box center [961, 135] width 329 height 85
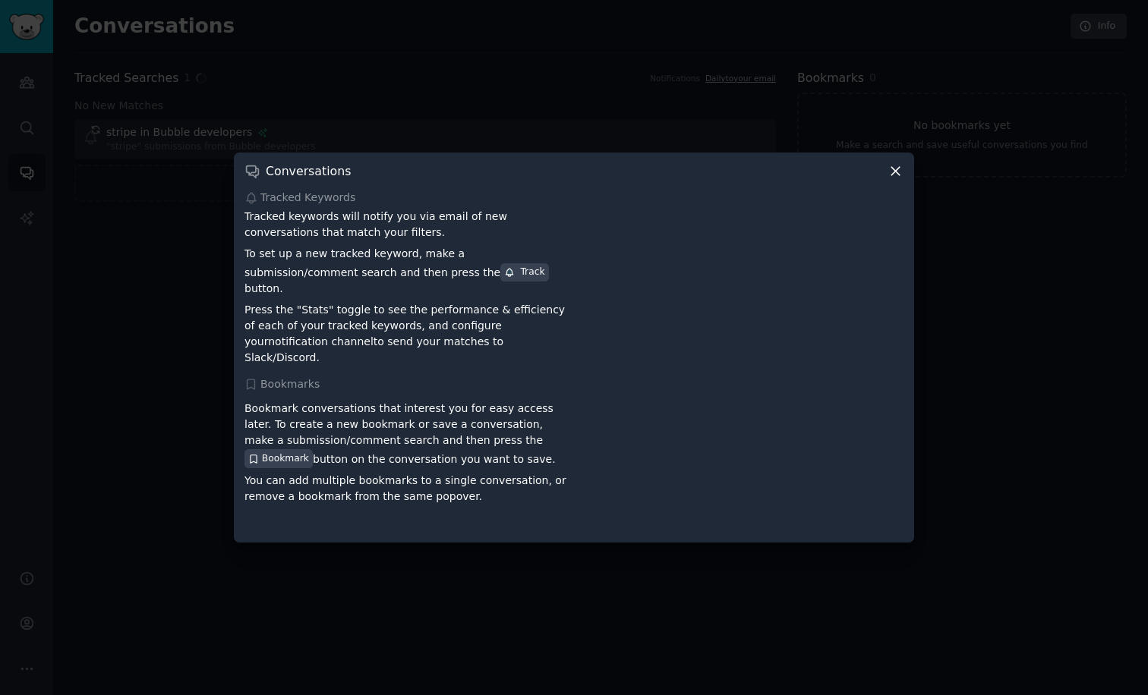
click at [125, 270] on div at bounding box center [574, 347] width 1148 height 695
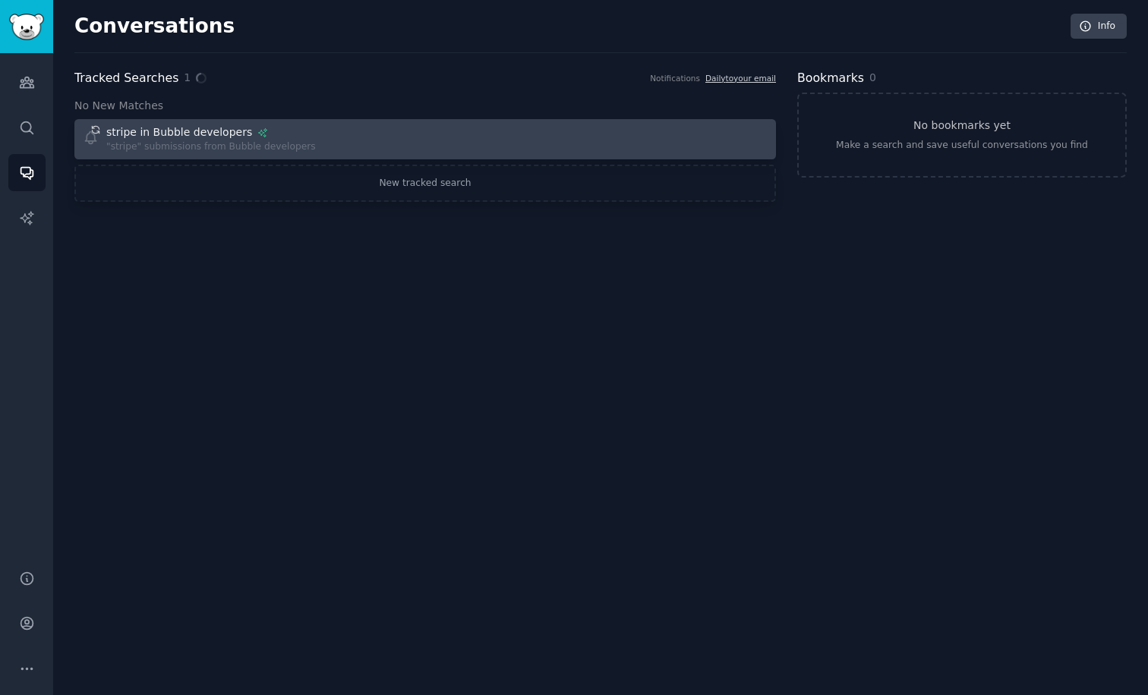
click at [213, 131] on div "stripe in Bubble developers" at bounding box center [179, 133] width 146 height 16
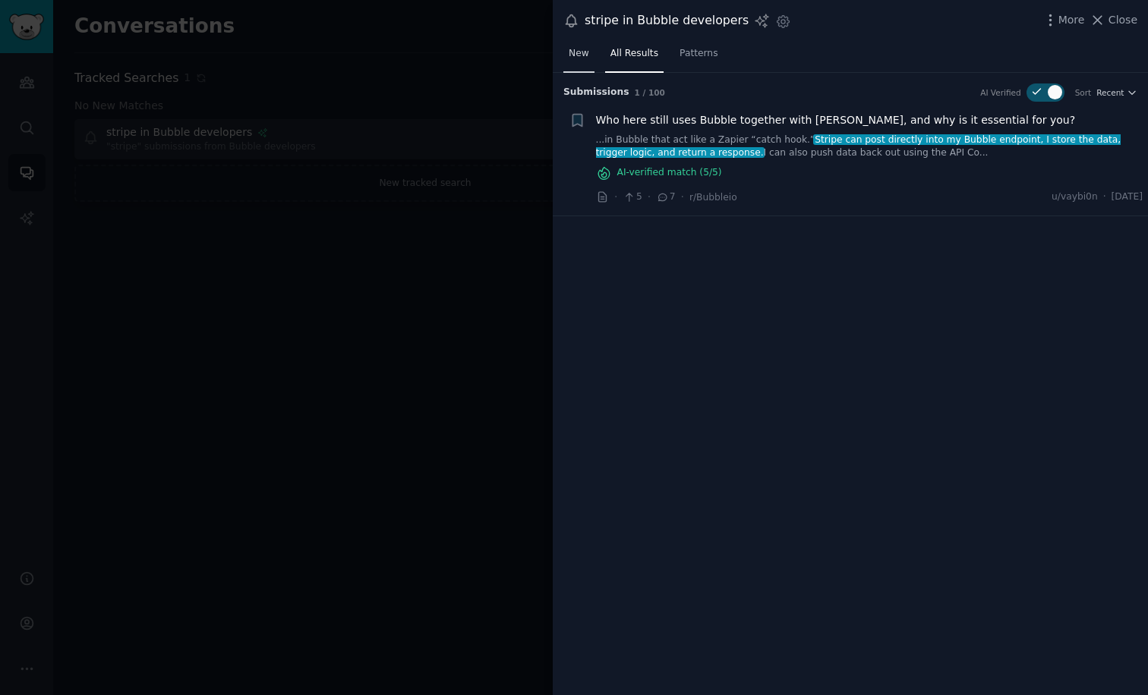
click at [572, 51] on span "New" at bounding box center [579, 54] width 20 height 14
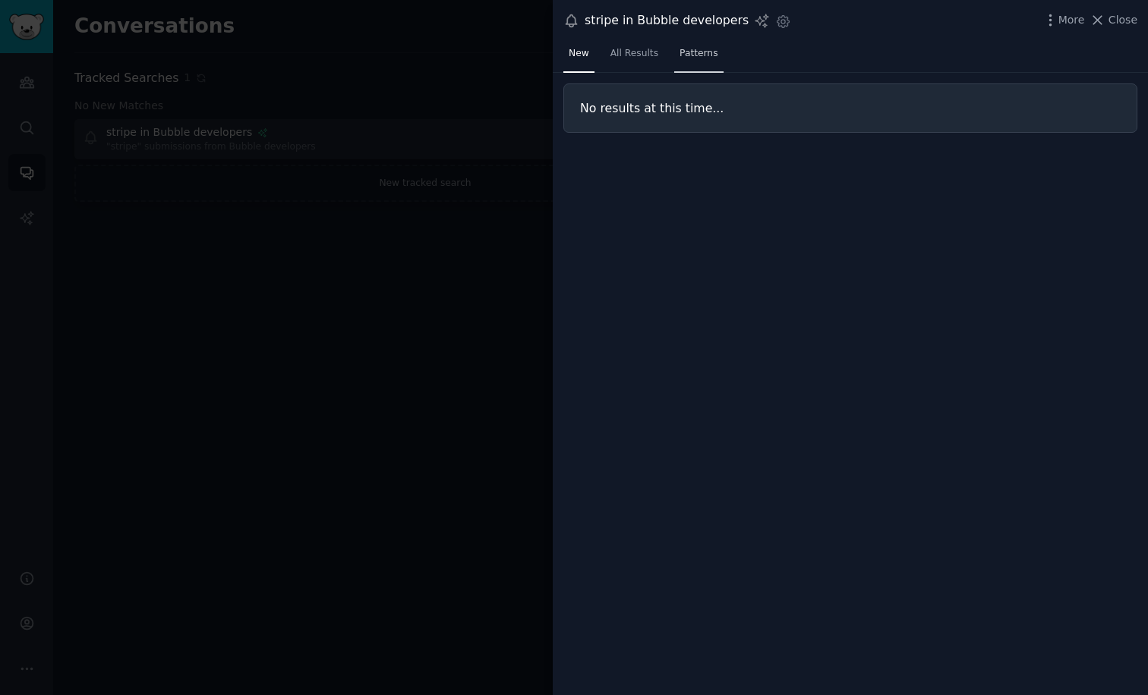
click at [704, 54] on span "Patterns" at bounding box center [698, 54] width 38 height 14
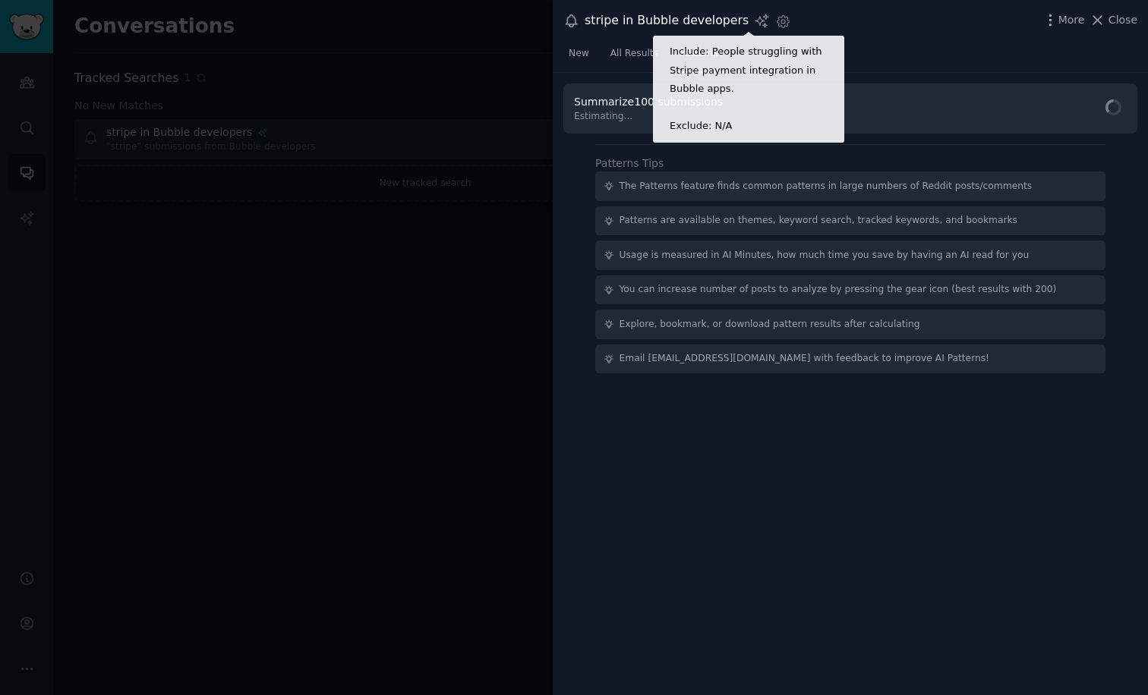
click at [754, 19] on icon at bounding box center [762, 21] width 16 height 16
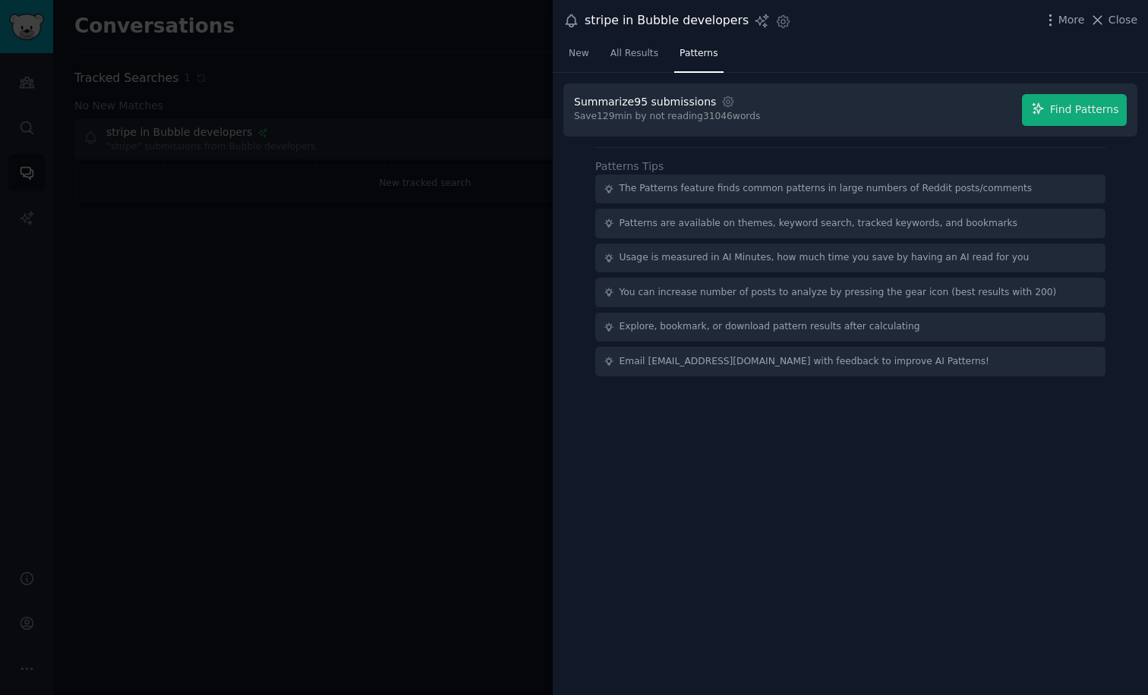
click at [362, 288] on div at bounding box center [574, 347] width 1148 height 695
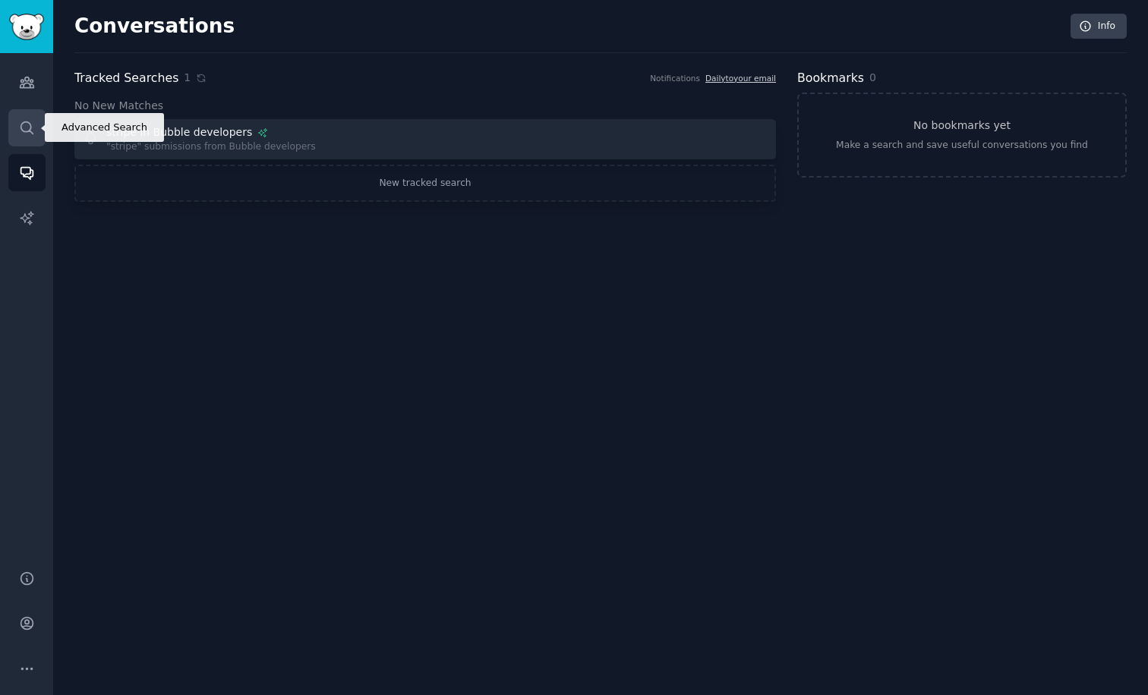
click at [23, 132] on icon "Sidebar" at bounding box center [27, 128] width 16 height 16
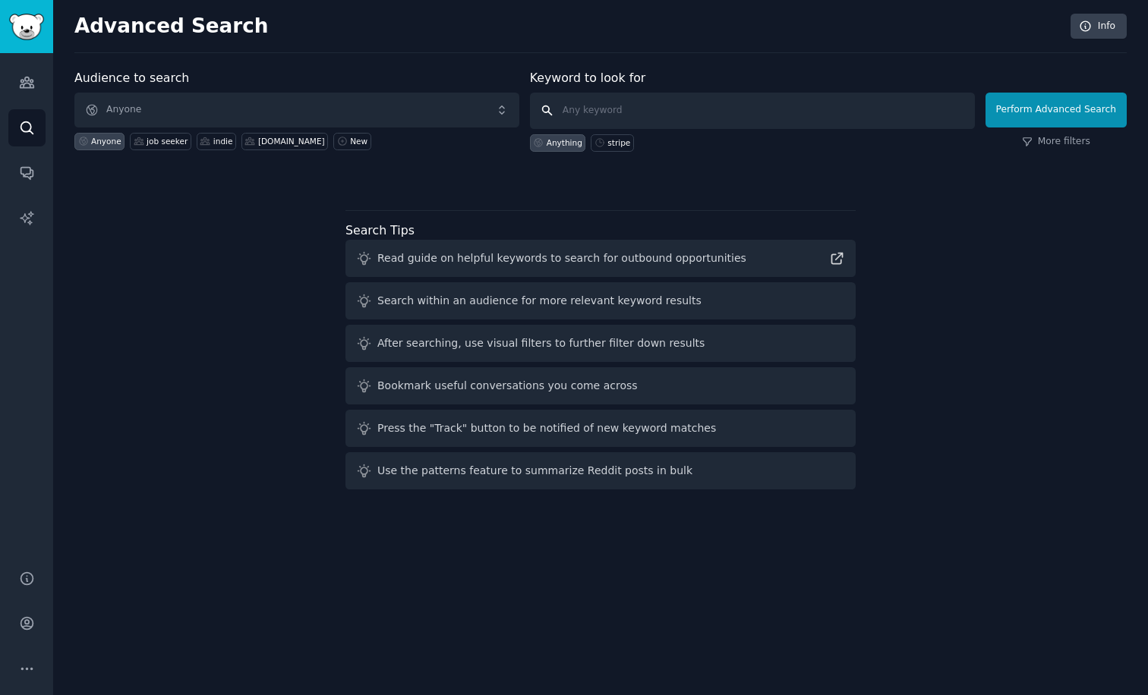
click at [582, 116] on input "text" at bounding box center [752, 111] width 445 height 36
click at [20, 665] on icon "Sidebar" at bounding box center [27, 669] width 16 height 16
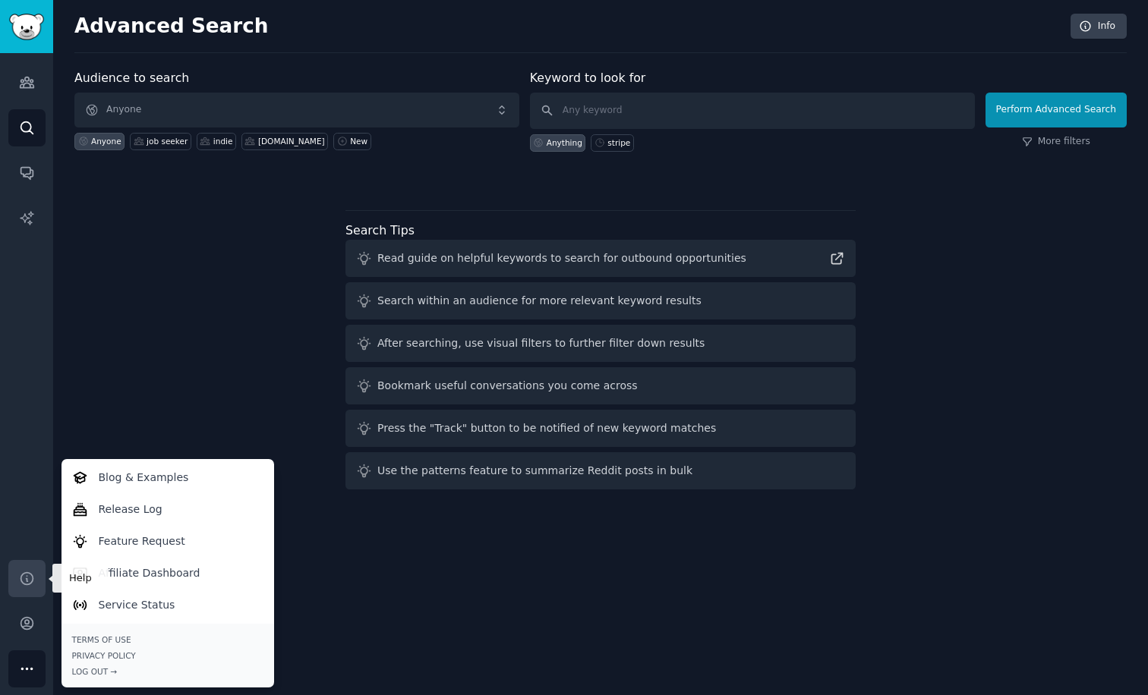
click at [28, 575] on icon "Sidebar" at bounding box center [27, 579] width 16 height 16
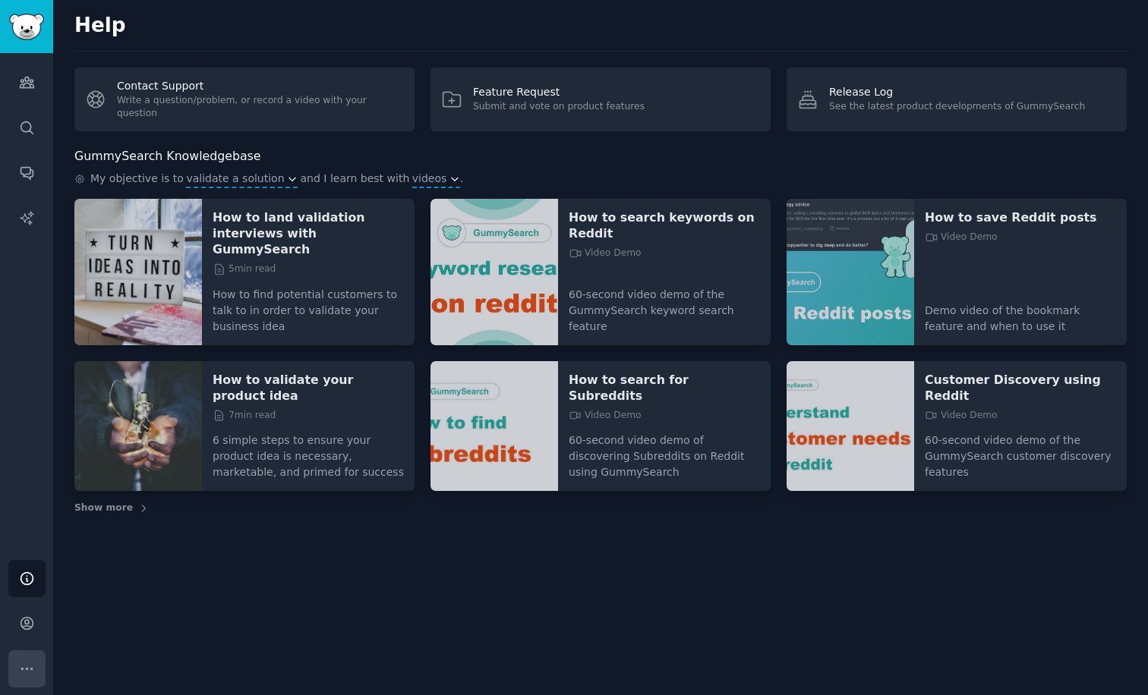
click at [29, 675] on icon "Sidebar" at bounding box center [27, 669] width 16 height 16
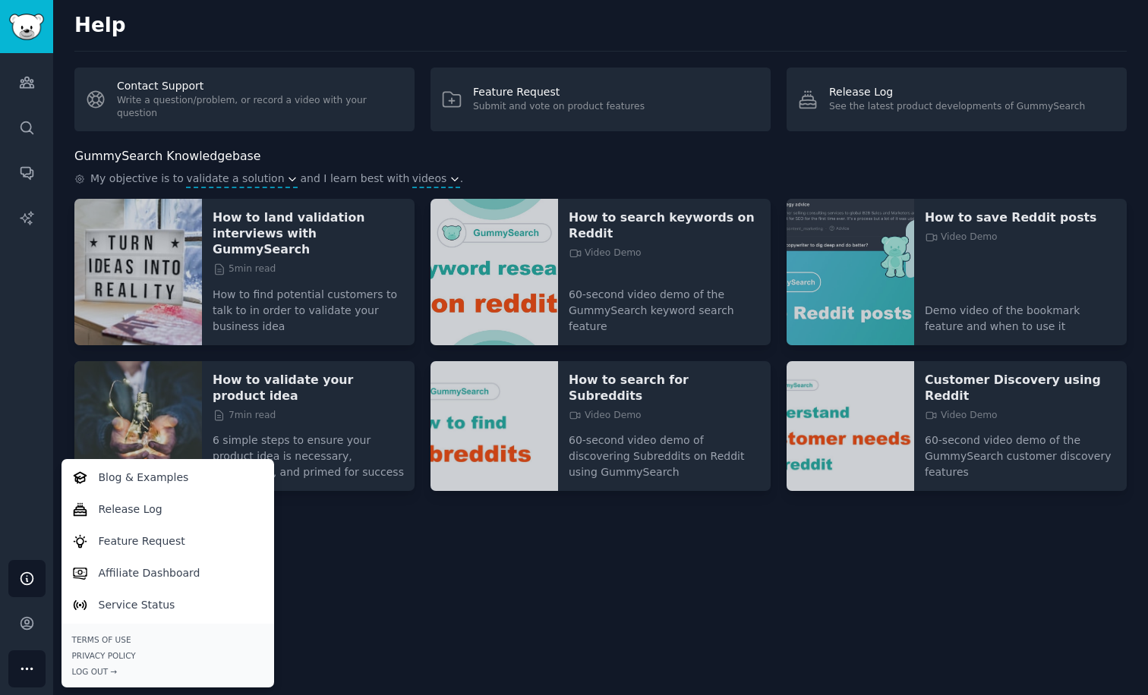
click at [430, 581] on div "Help Contact Support Write a question/problem, or record a video with your ques…" at bounding box center [600, 347] width 1095 height 695
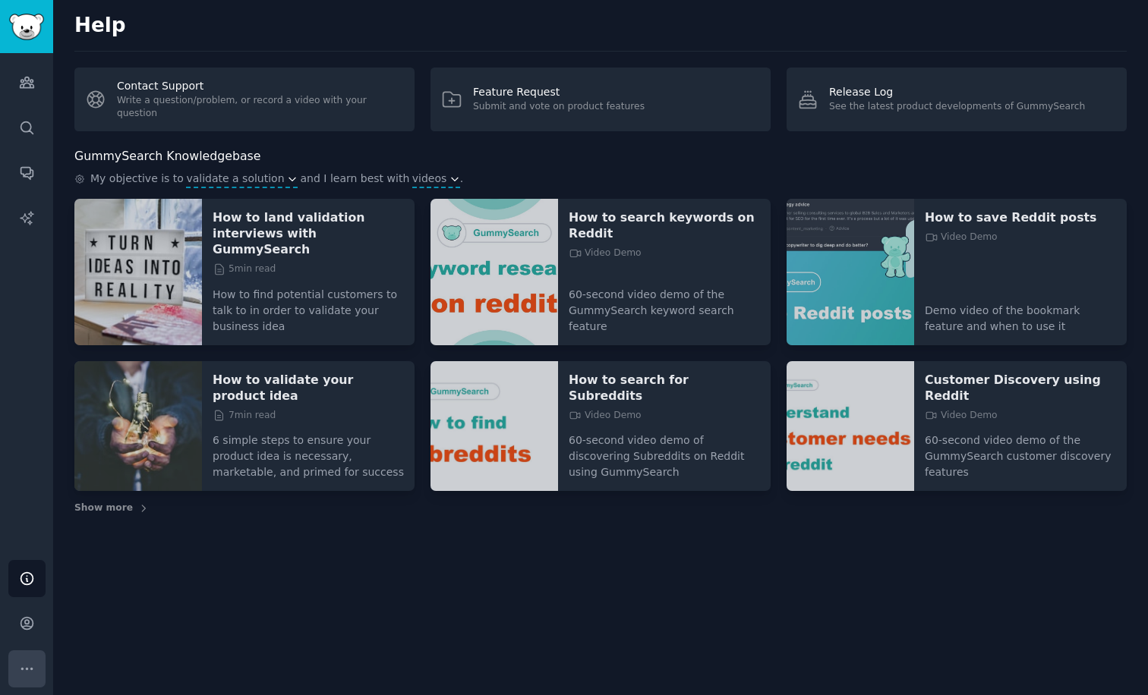
click at [20, 658] on button "More" at bounding box center [26, 669] width 37 height 37
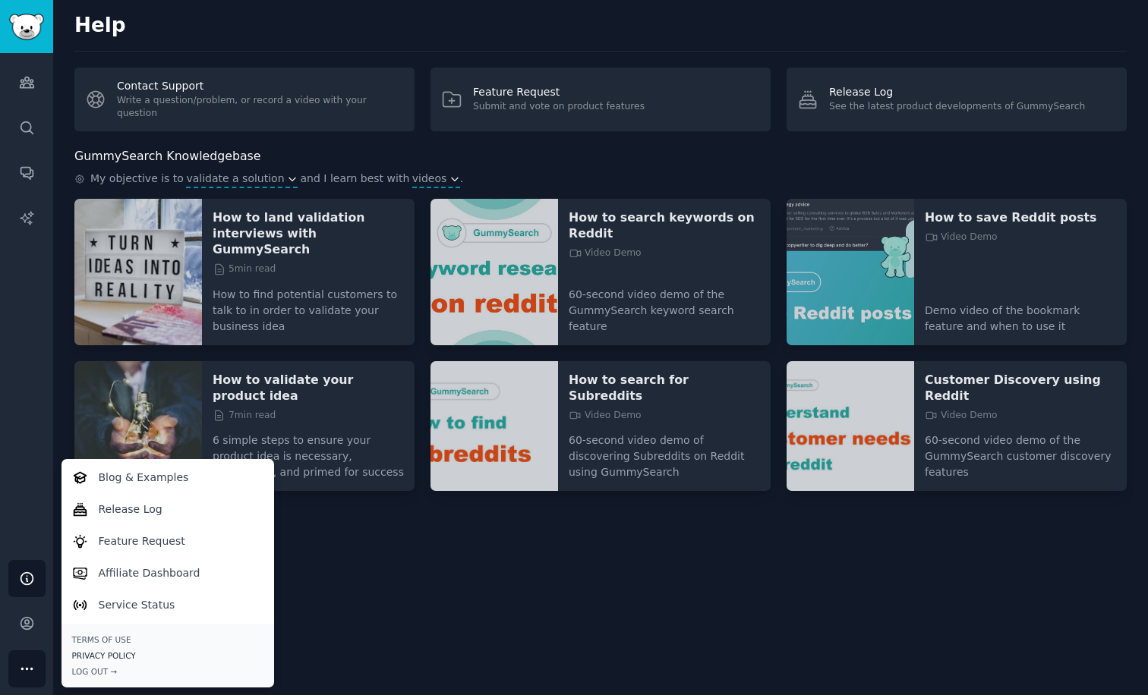
click at [90, 653] on link "Privacy Policy" at bounding box center [167, 656] width 191 height 11
